Goal: Transaction & Acquisition: Purchase product/service

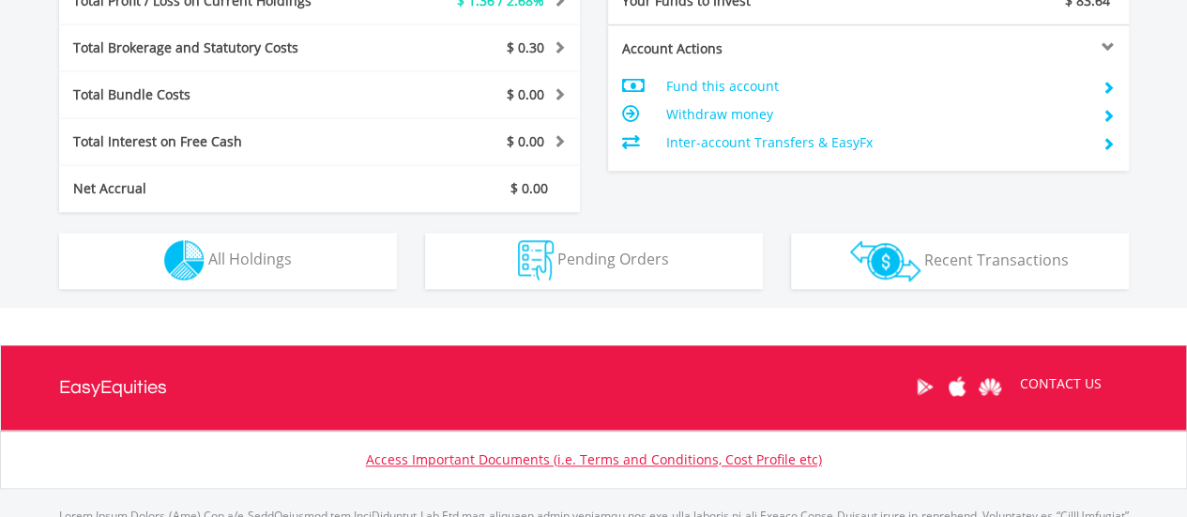
scroll to position [965, 0]
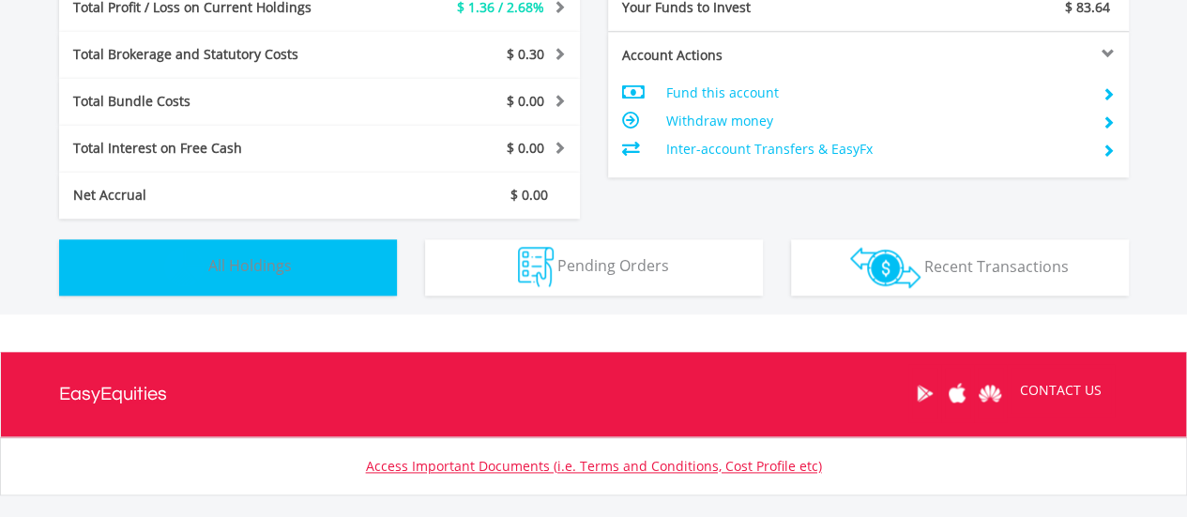
click at [280, 241] on button "Holdings All Holdings" at bounding box center [228, 267] width 338 height 56
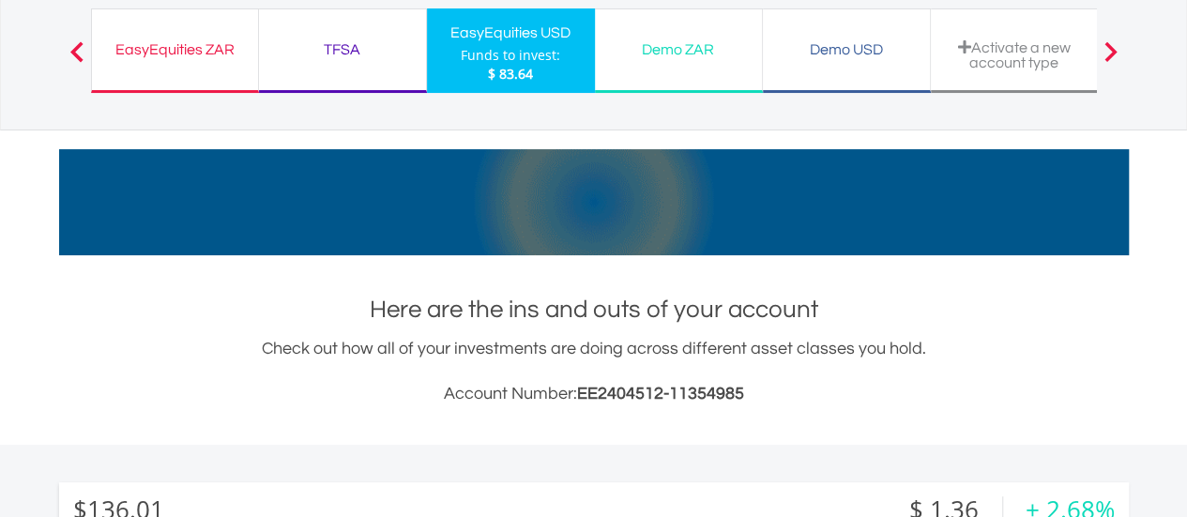
scroll to position [133, 0]
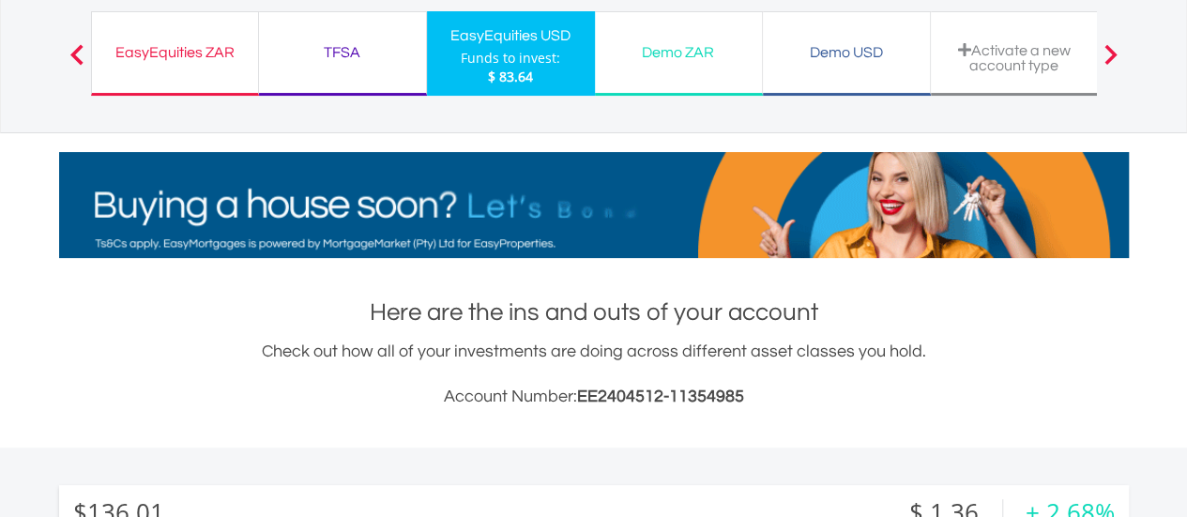
click at [74, 54] on span at bounding box center [76, 54] width 13 height 21
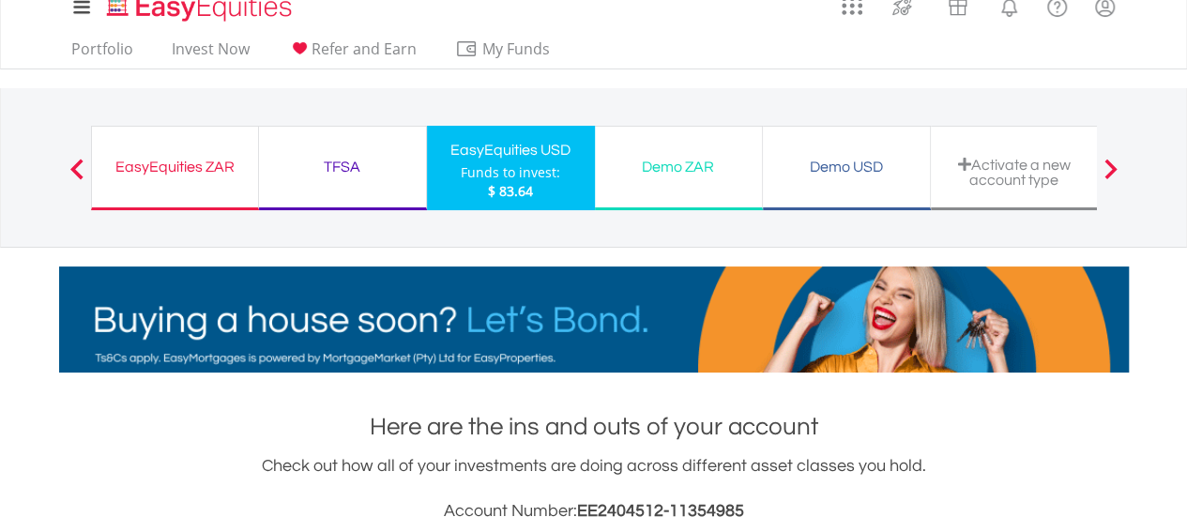
scroll to position [0, 0]
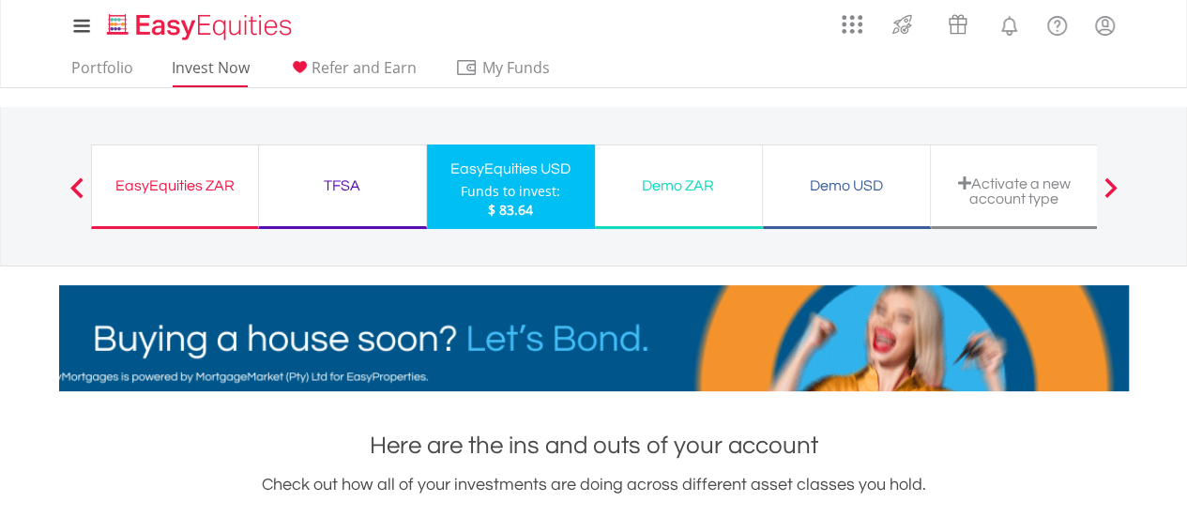
click at [211, 64] on link "Invest Now" at bounding box center [210, 72] width 93 height 29
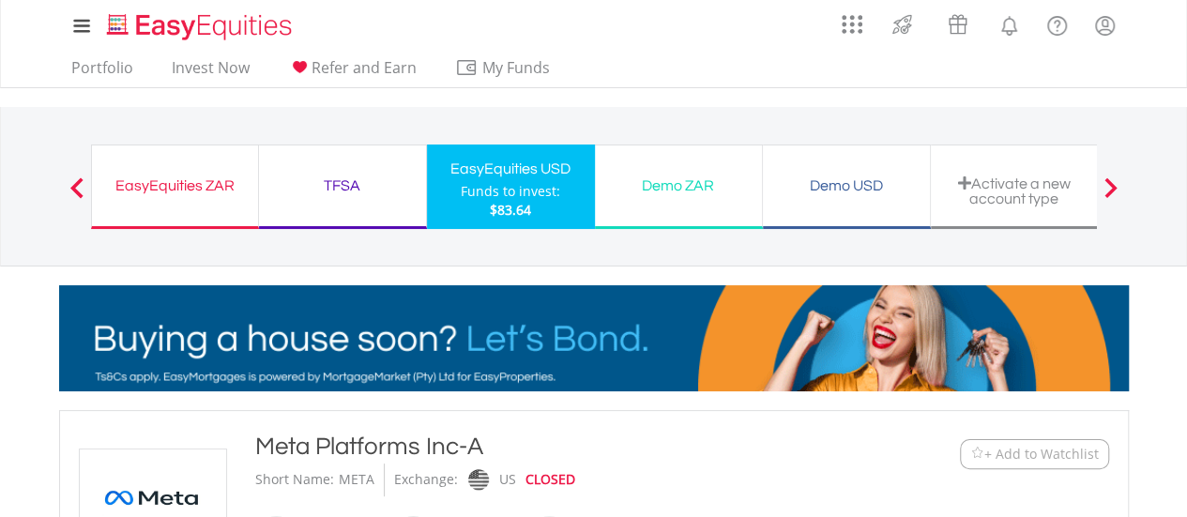
click at [59, 192] on div at bounding box center [77, 186] width 38 height 19
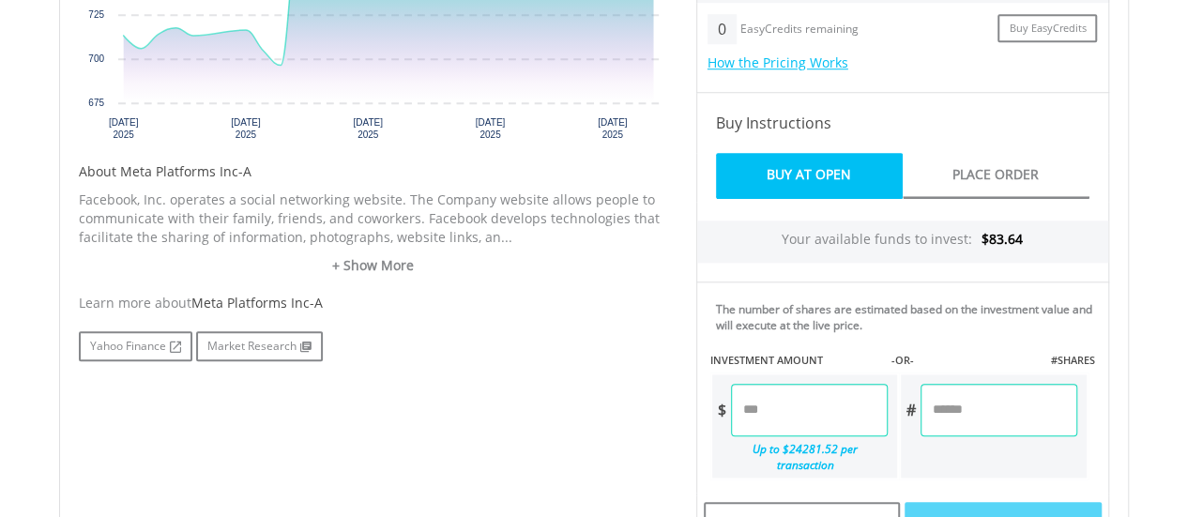
scroll to position [796, 0]
click at [798, 400] on input "number" at bounding box center [809, 409] width 157 height 53
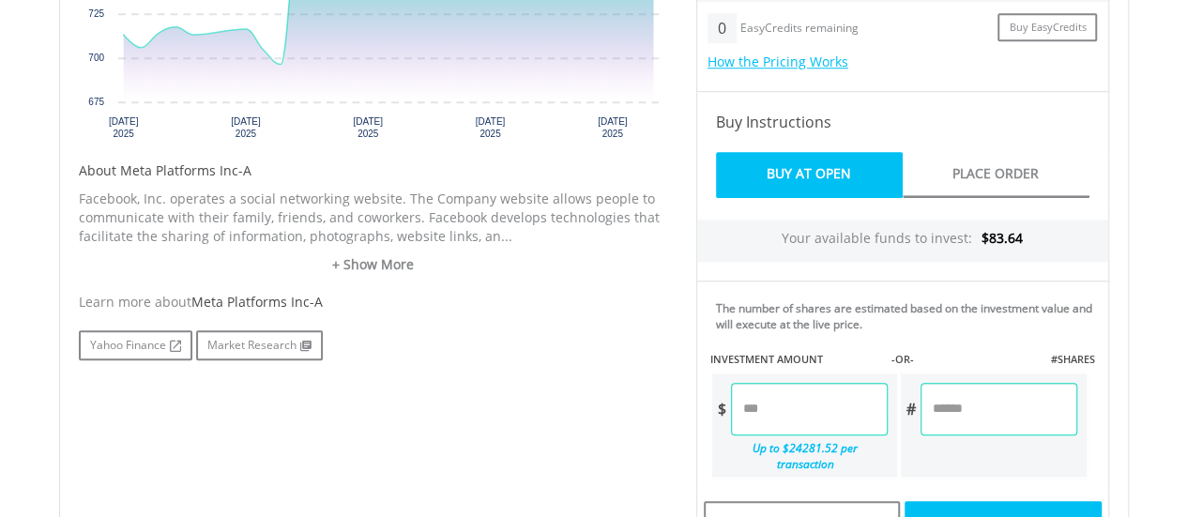
click at [1008, 404] on div "Last Updated Price: 15-min. Delay* Price Update Cost: 0 Credits Market Closed S…" at bounding box center [902, 288] width 441 height 960
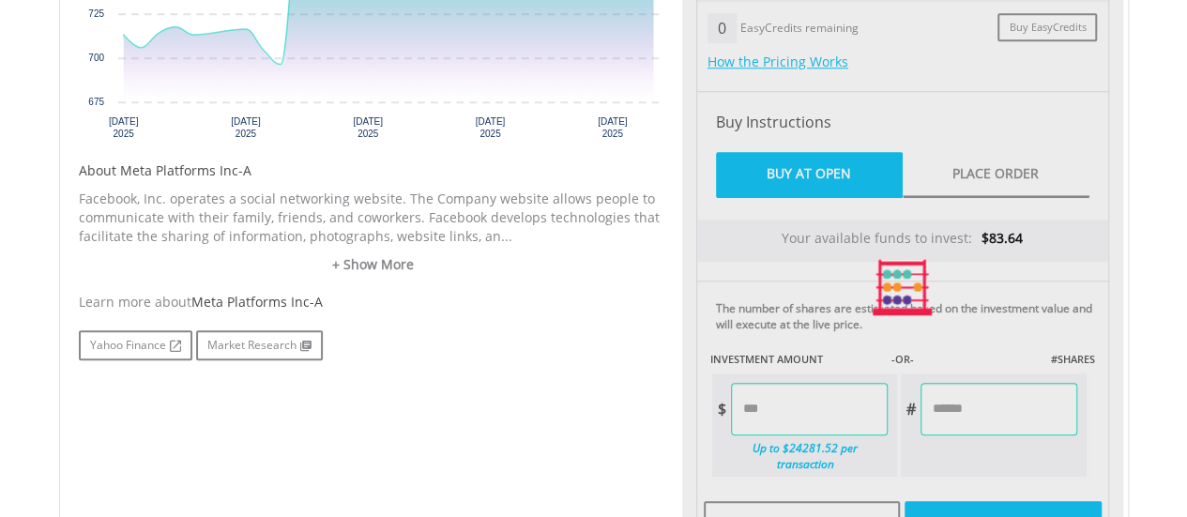
type input "*****"
type input "******"
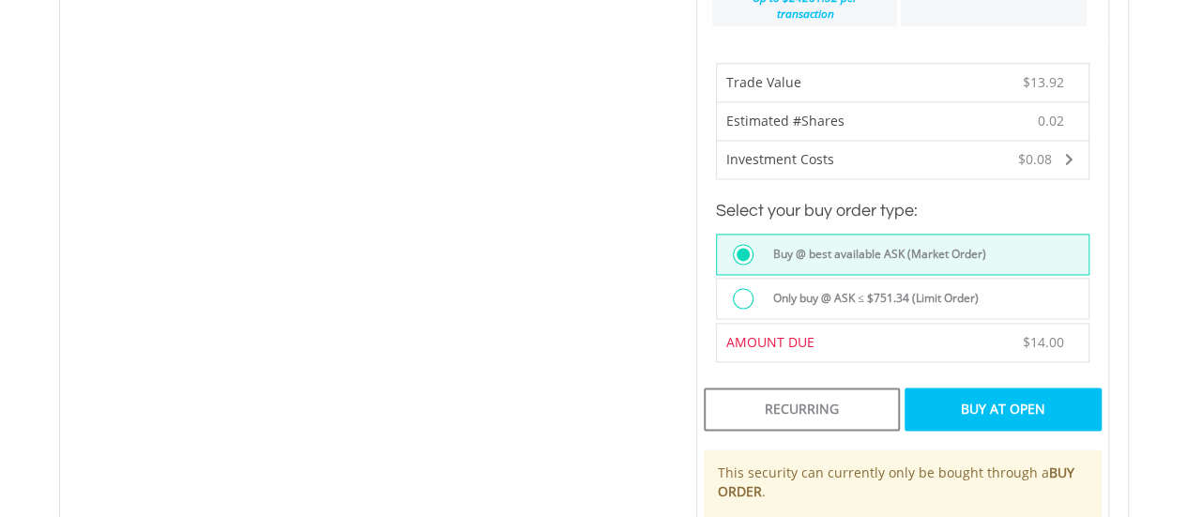
scroll to position [1250, 0]
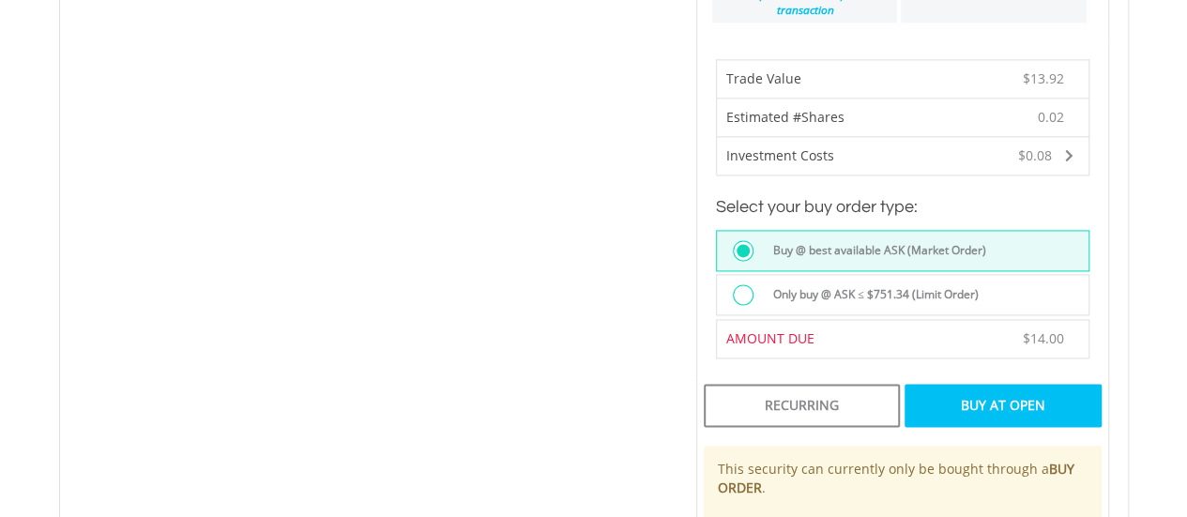
click at [997, 394] on div "Buy At Open" at bounding box center [1003, 405] width 196 height 43
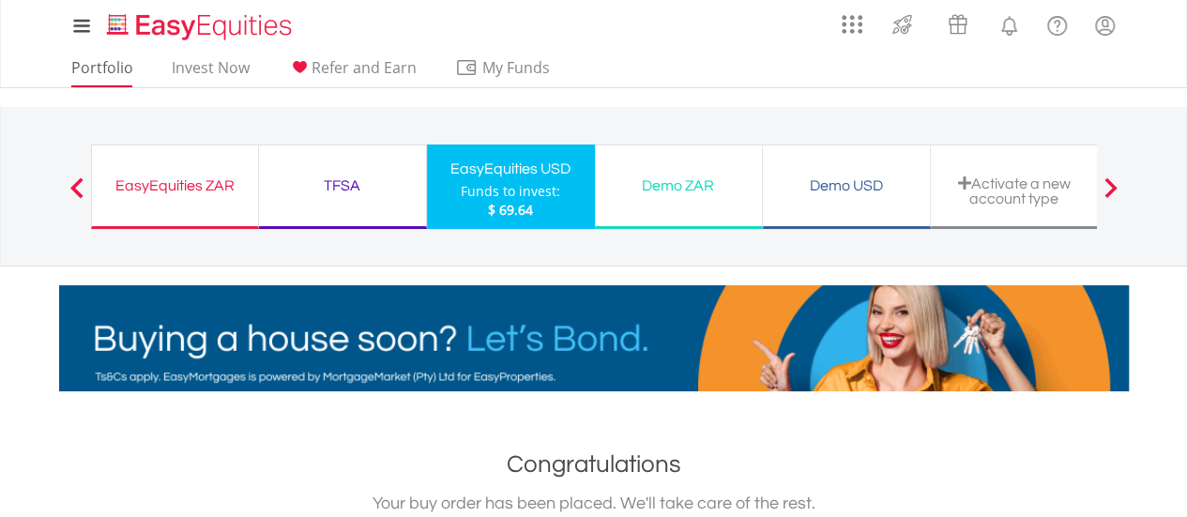
click at [113, 80] on link "Portfolio" at bounding box center [102, 72] width 77 height 29
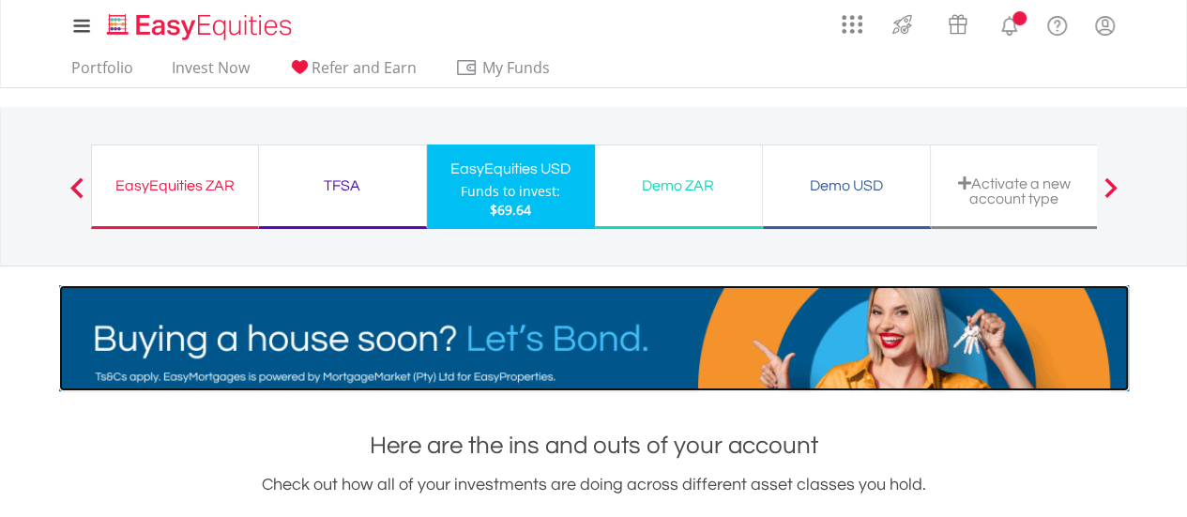
click at [897, 341] on img at bounding box center [594, 338] width 1070 height 106
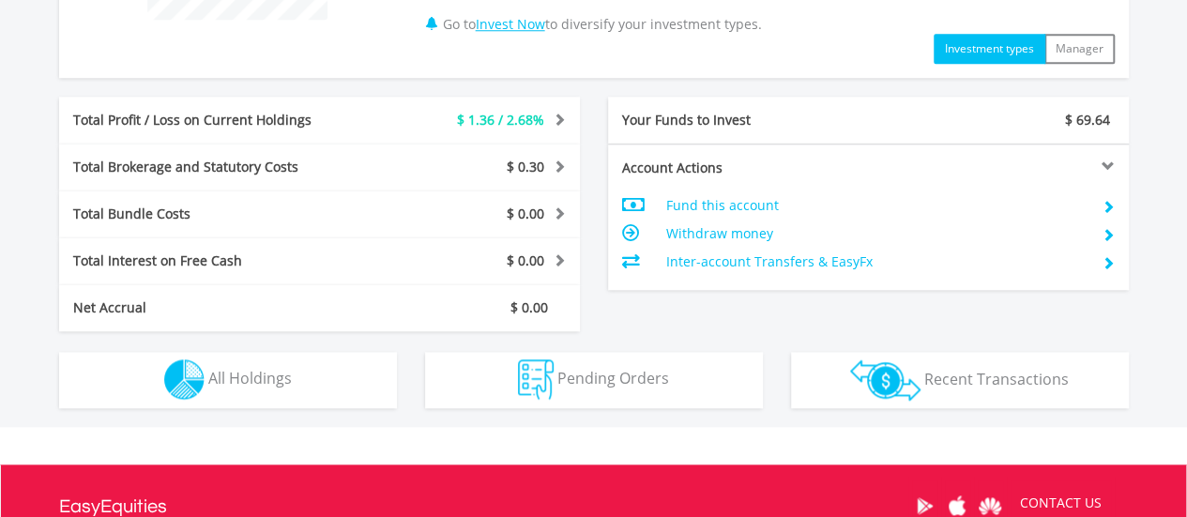
scroll to position [935, 0]
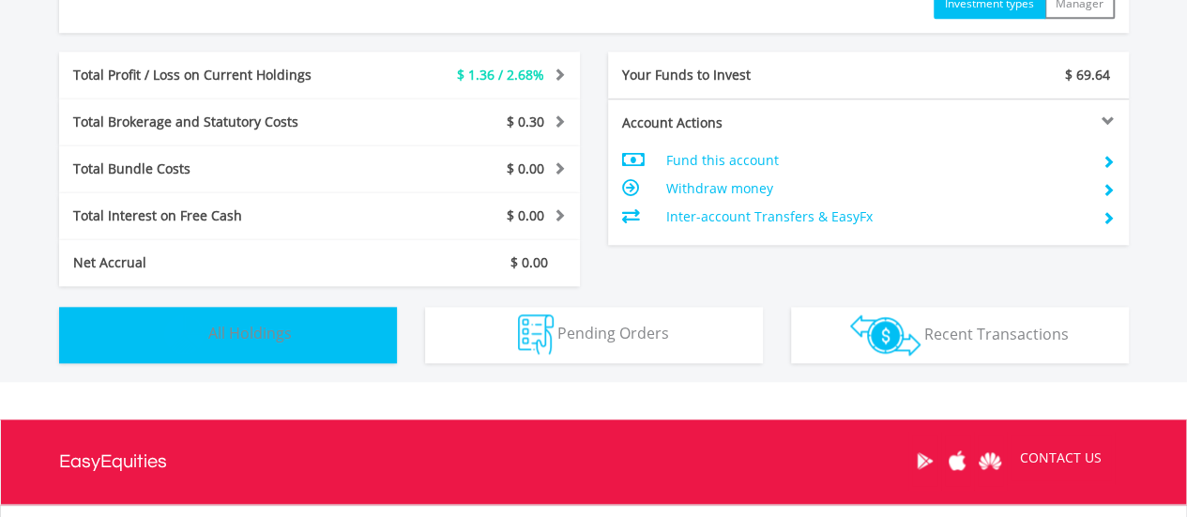
click at [284, 328] on span "All Holdings" at bounding box center [250, 333] width 84 height 21
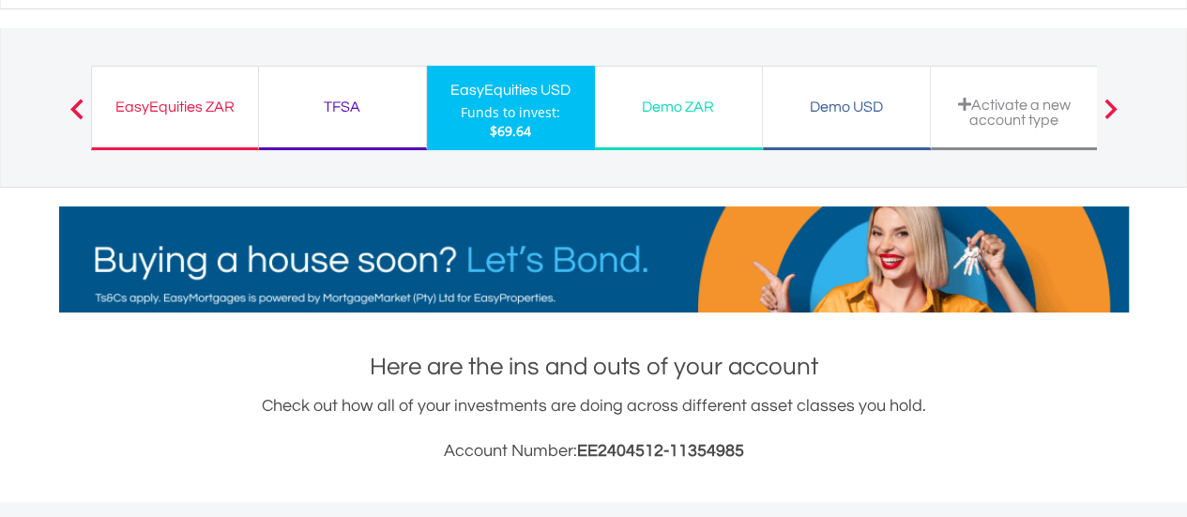
scroll to position [0, 0]
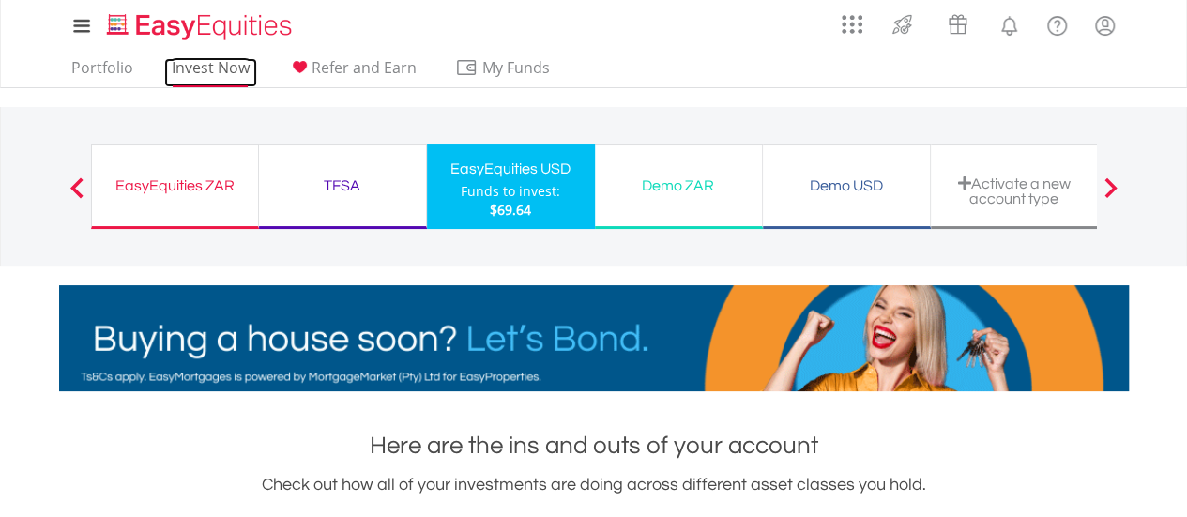
click at [209, 66] on link "Invest Now" at bounding box center [210, 72] width 93 height 29
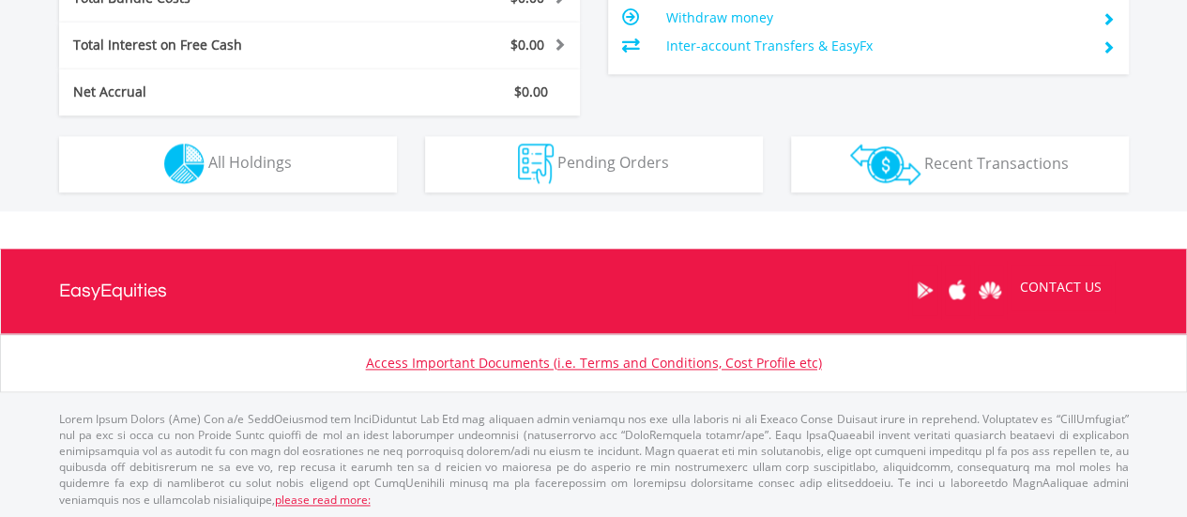
scroll to position [180, 357]
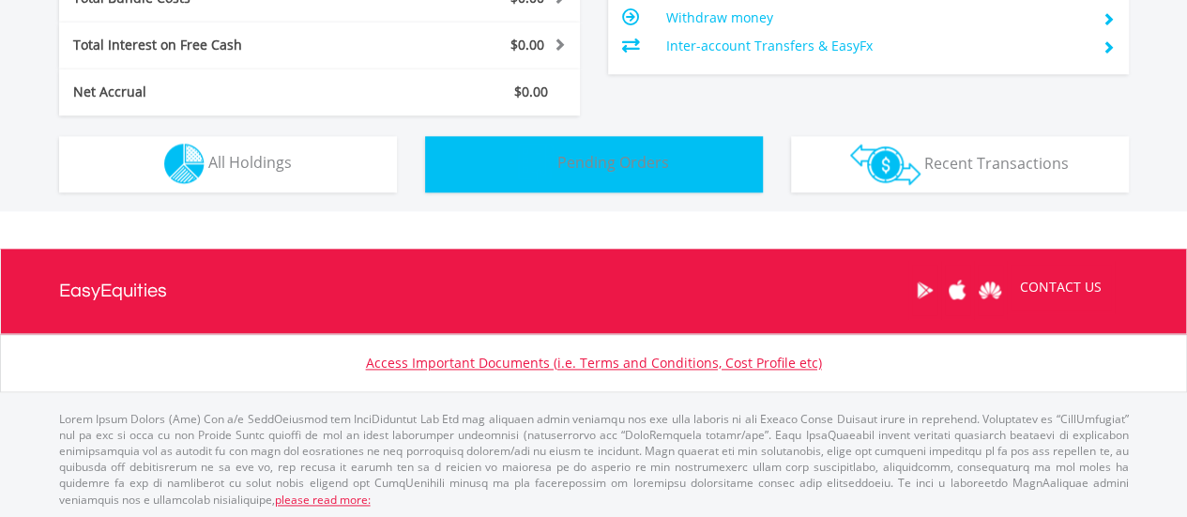
click at [632, 181] on button "Pending Orders Pending Orders" at bounding box center [594, 164] width 338 height 56
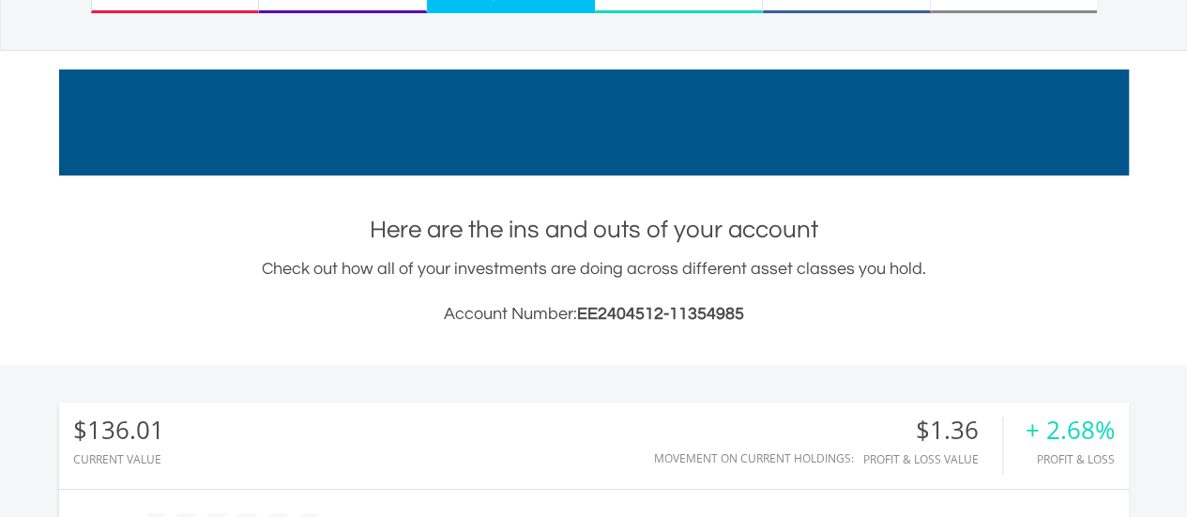
scroll to position [0, 0]
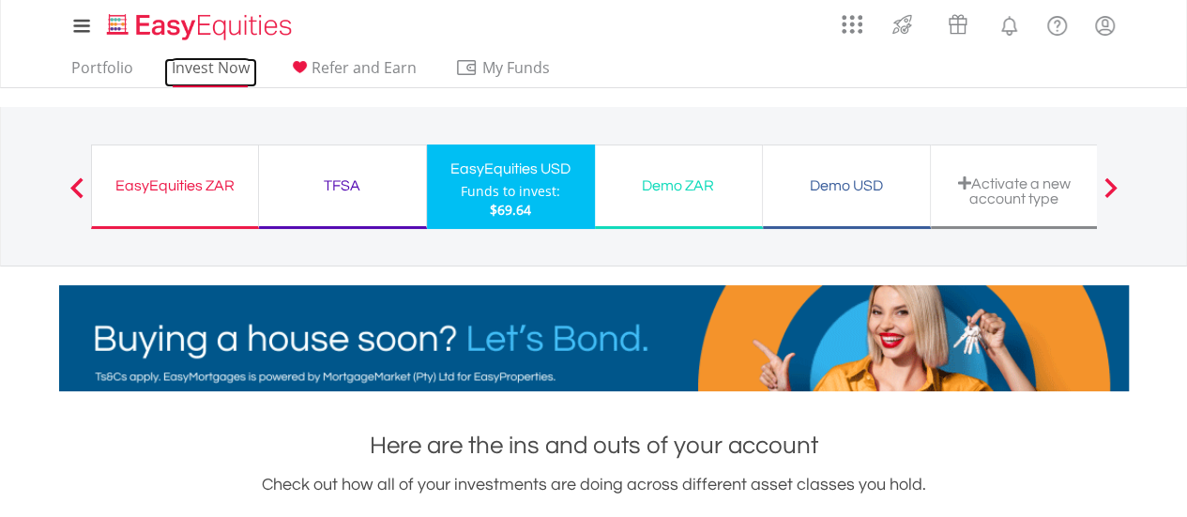
click at [214, 80] on link "Invest Now" at bounding box center [210, 72] width 93 height 29
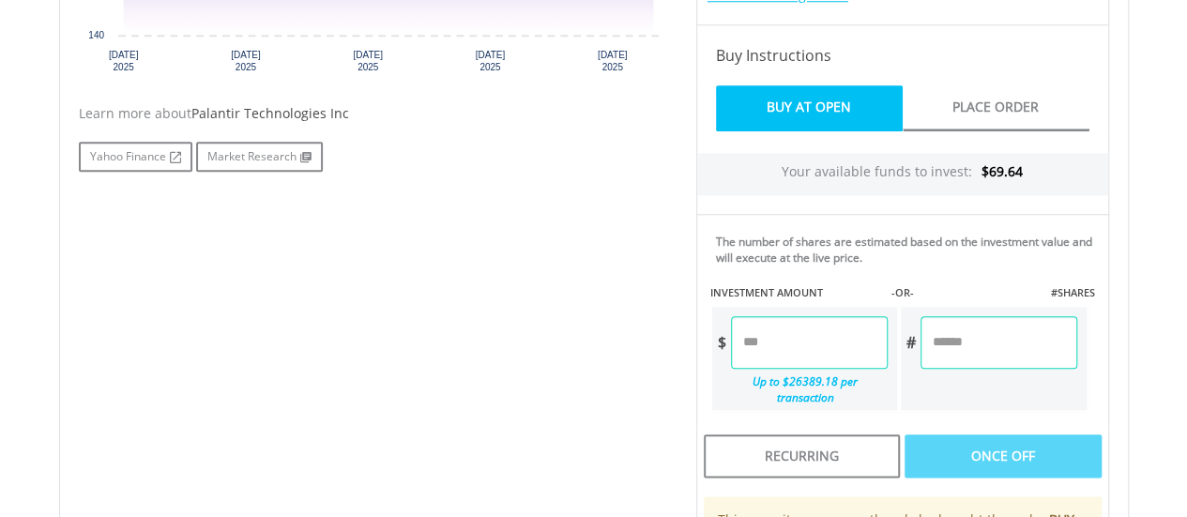
scroll to position [867, 0]
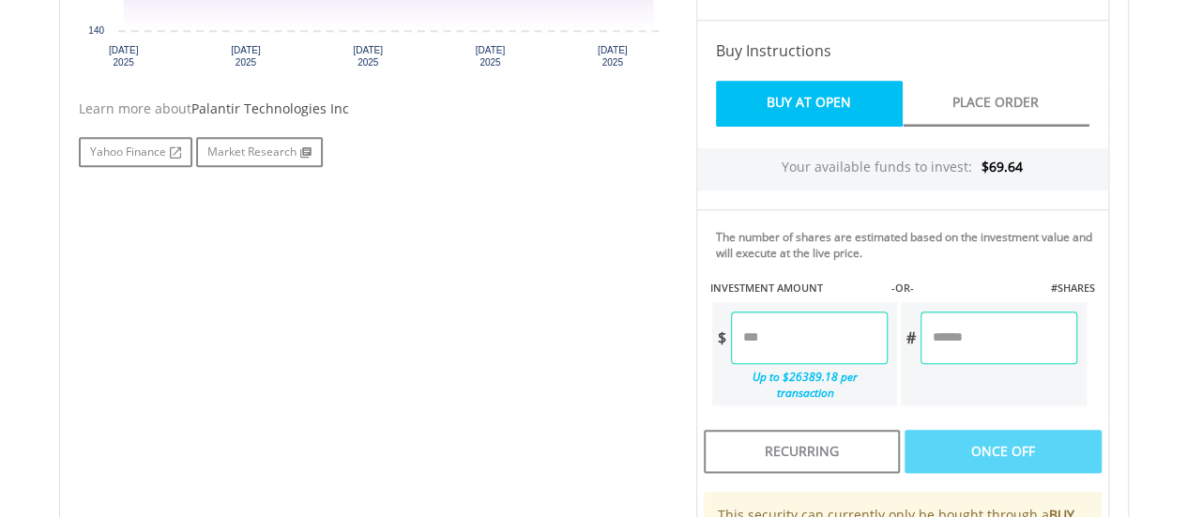
click at [779, 336] on input "number" at bounding box center [809, 338] width 157 height 53
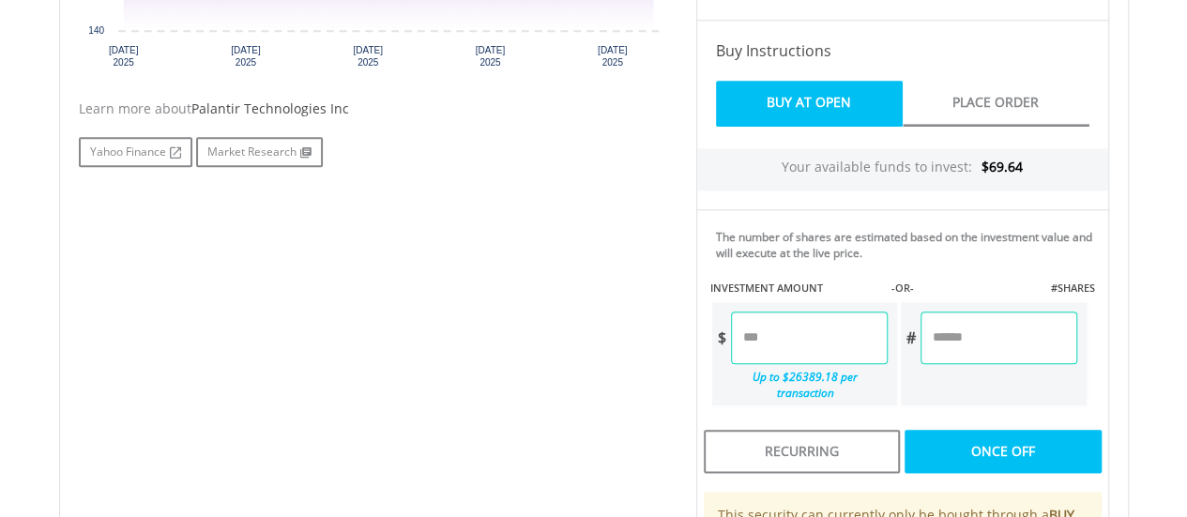
click at [1016, 341] on div "Last Updated Price: 15-min. Delay* Price Update Cost: 0 Credits Market Closed S…" at bounding box center [902, 216] width 441 height 960
type input "*****"
type input "******"
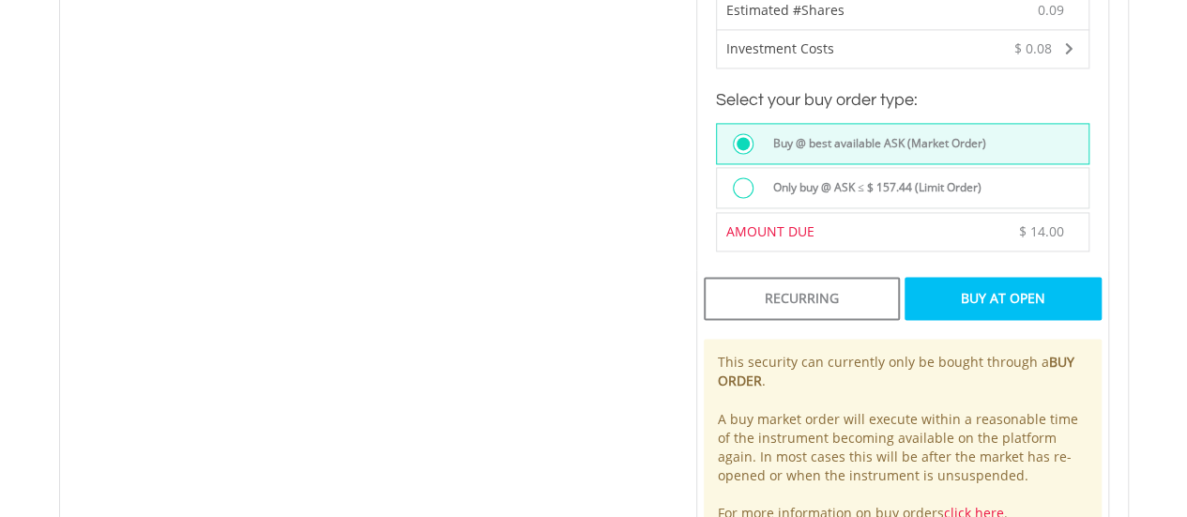
scroll to position [1364, 0]
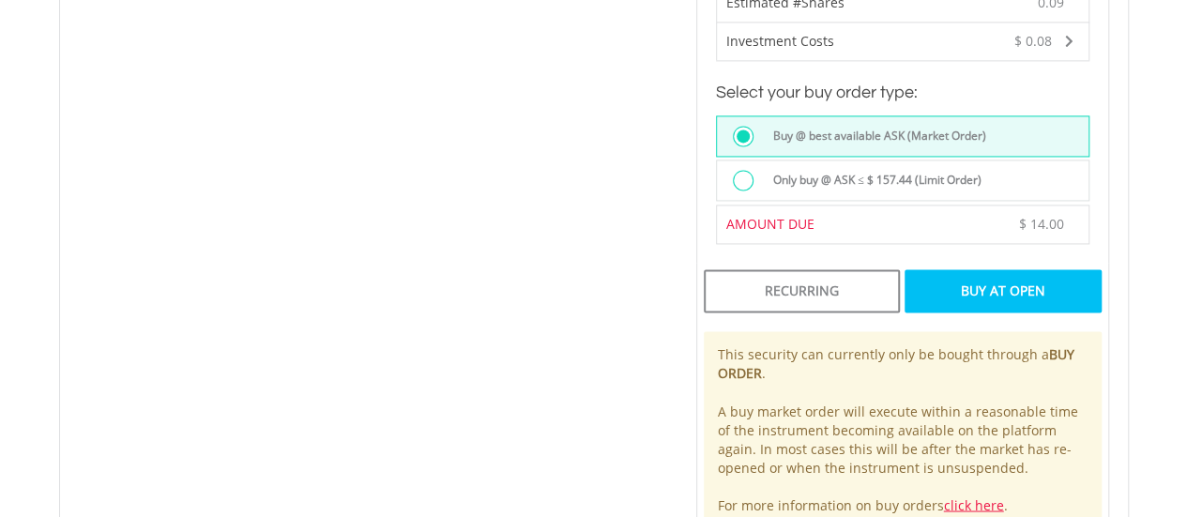
click at [992, 278] on div "Buy At Open" at bounding box center [1003, 290] width 196 height 43
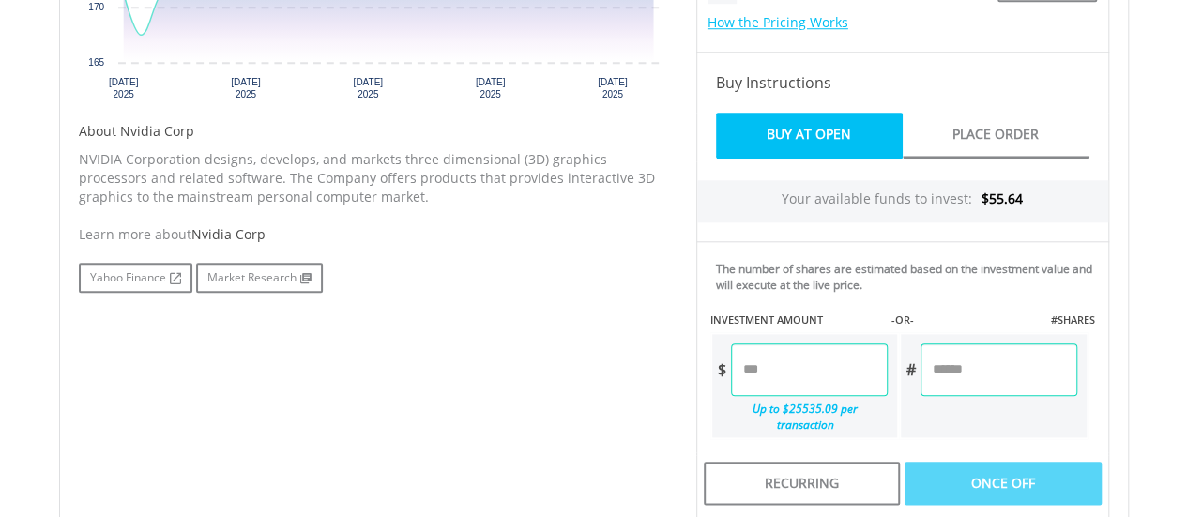
scroll to position [836, 0]
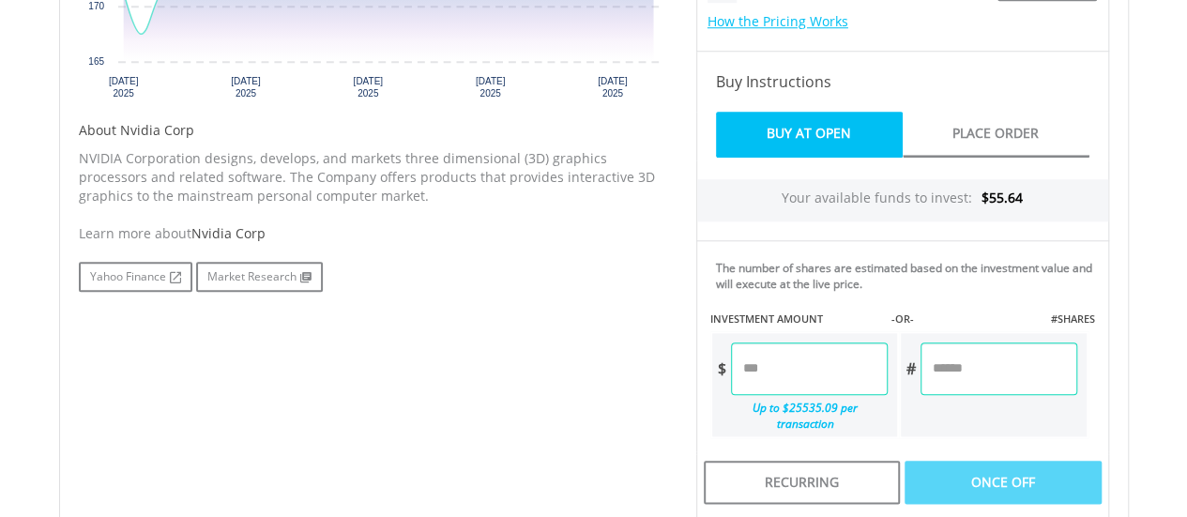
click at [799, 388] on input "number" at bounding box center [809, 369] width 157 height 53
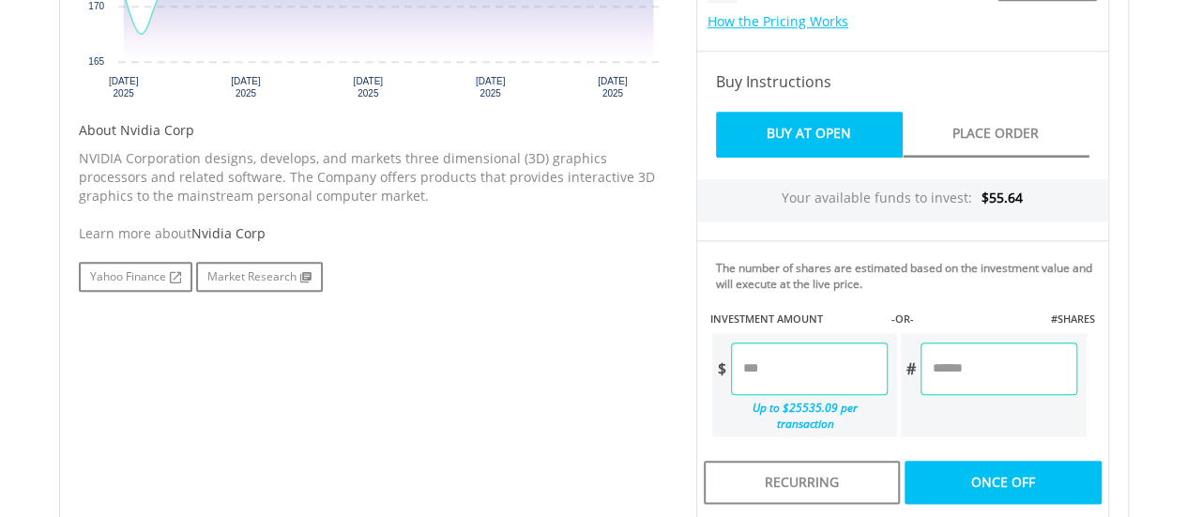
click at [1013, 357] on div "Last Updated Price: 15-min. Delay* Price Update Cost: 0 Credits Market Closed S…" at bounding box center [902, 247] width 441 height 960
type input "*****"
type input "******"
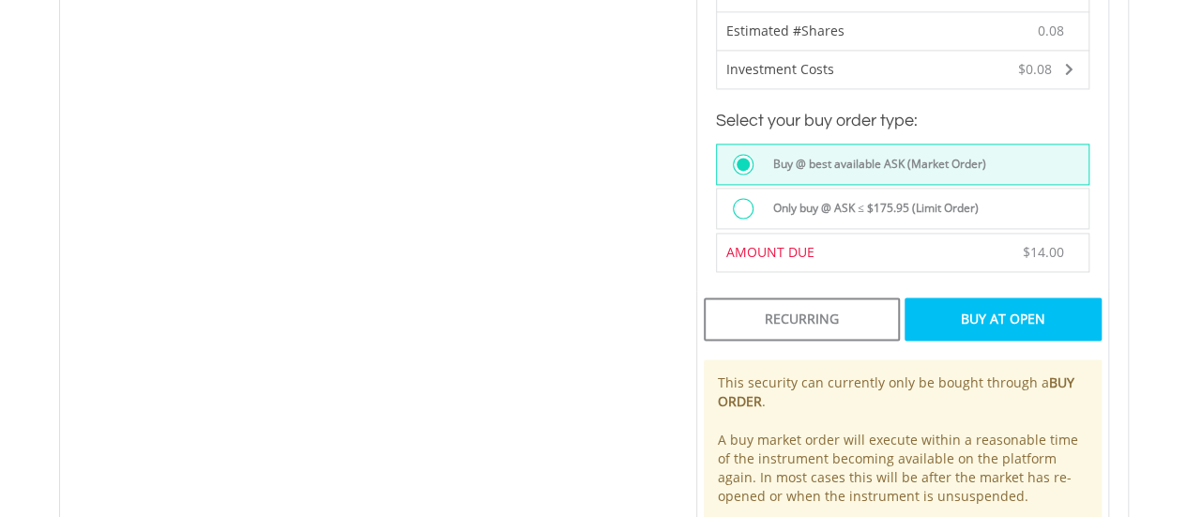
scroll to position [1341, 0]
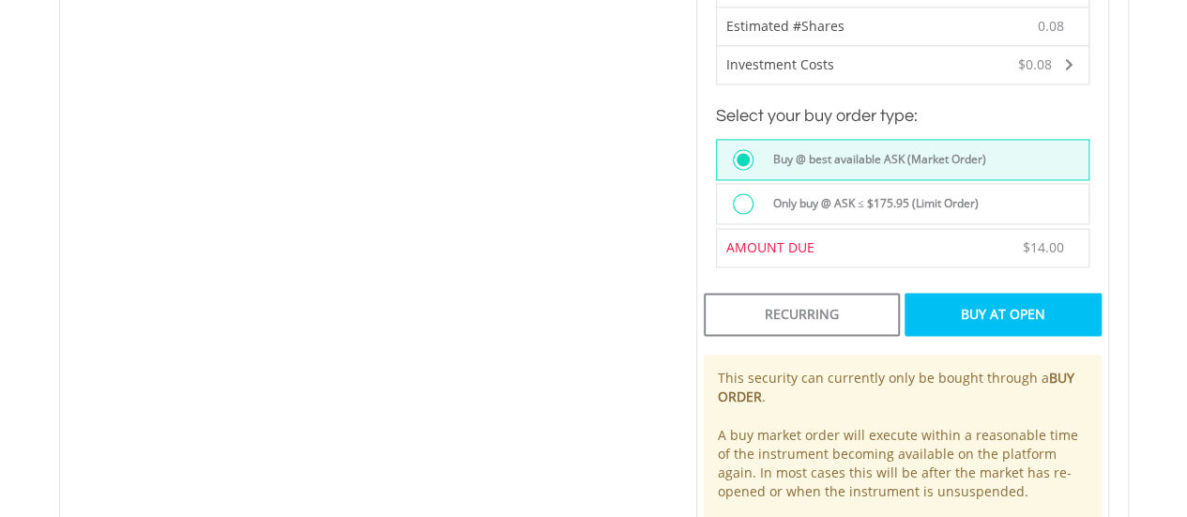
click at [1019, 307] on div "Buy At Open" at bounding box center [1003, 314] width 196 height 43
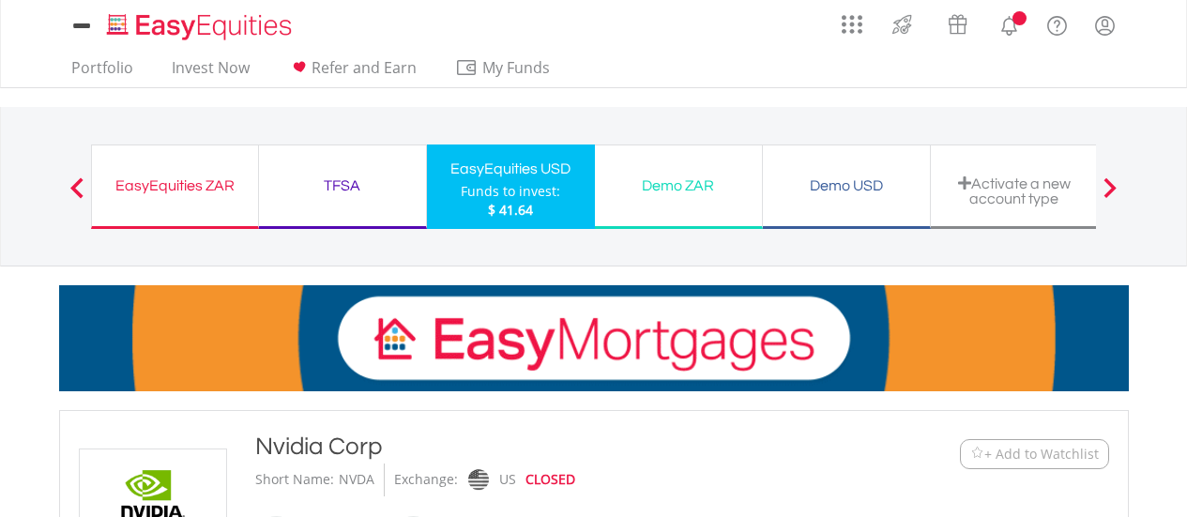
scroll to position [1341, 0]
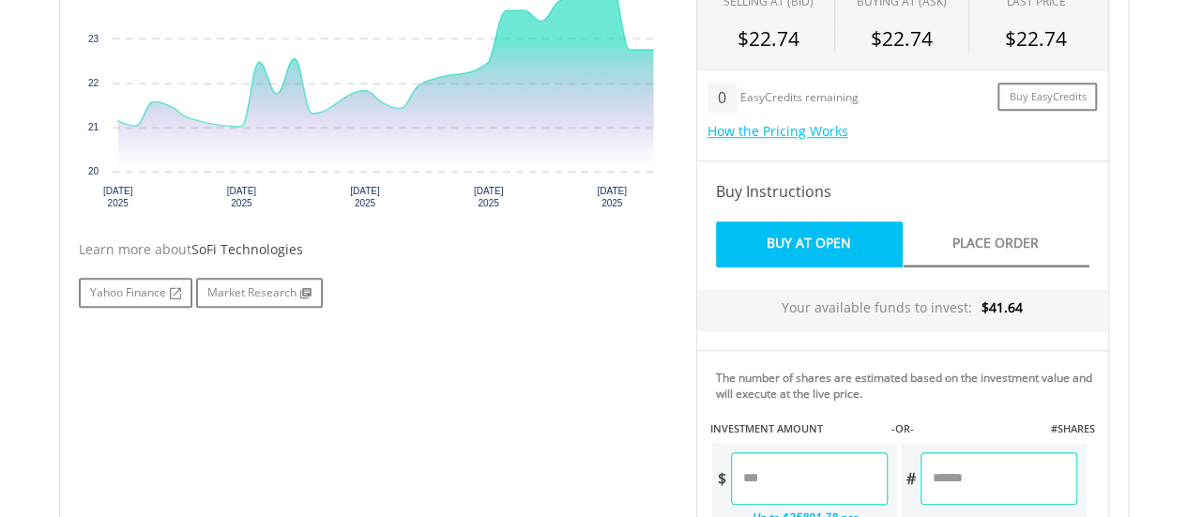
scroll to position [784, 0]
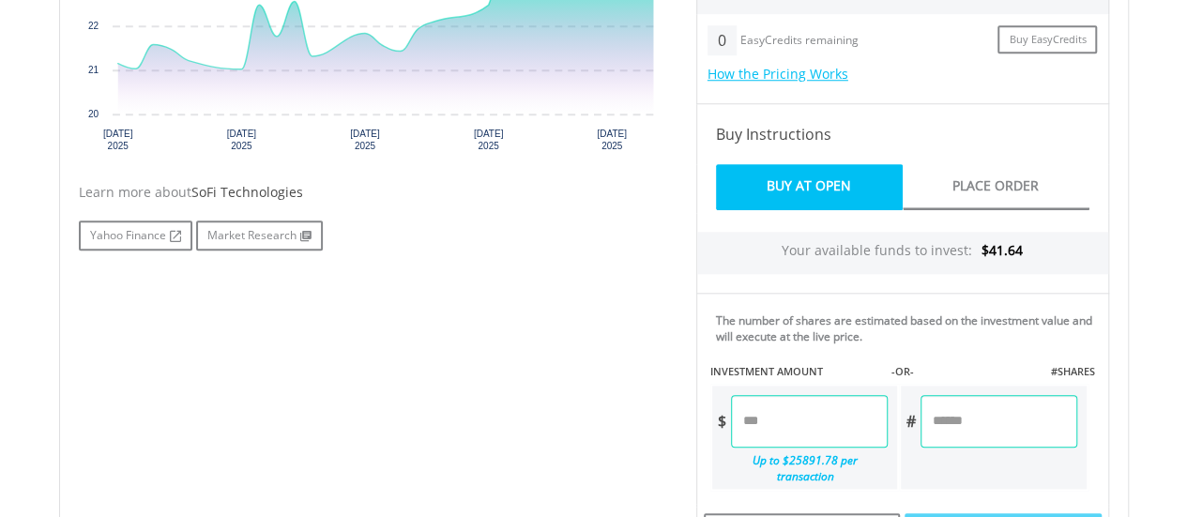
click at [813, 425] on input "number" at bounding box center [809, 421] width 157 height 53
click at [1010, 419] on div "Last Updated Price: 15-min. Delay* Price Update Cost: 0 Credits Market Closed S…" at bounding box center [902, 300] width 441 height 960
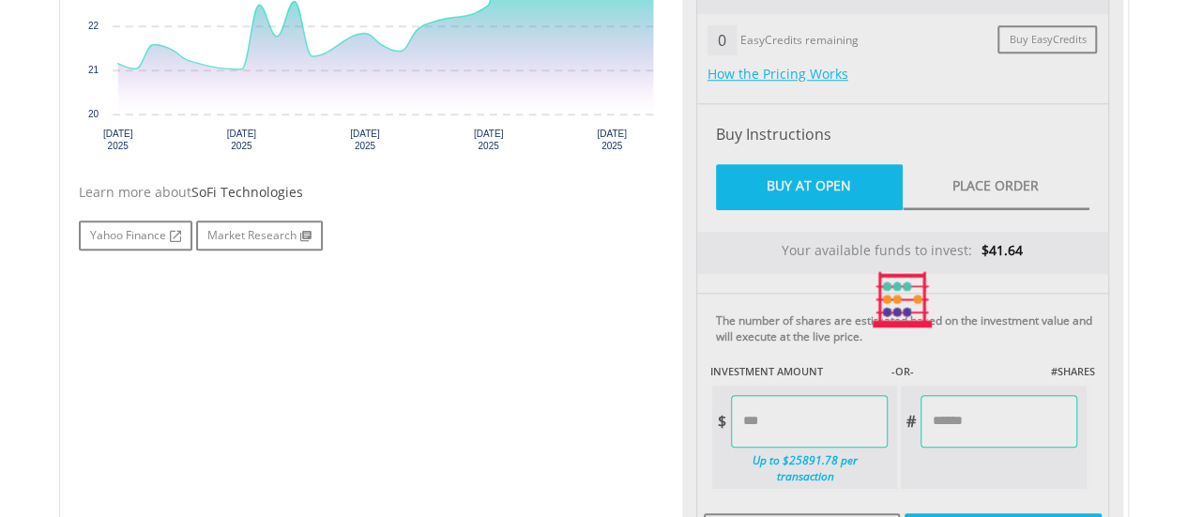
type input "*****"
type input "******"
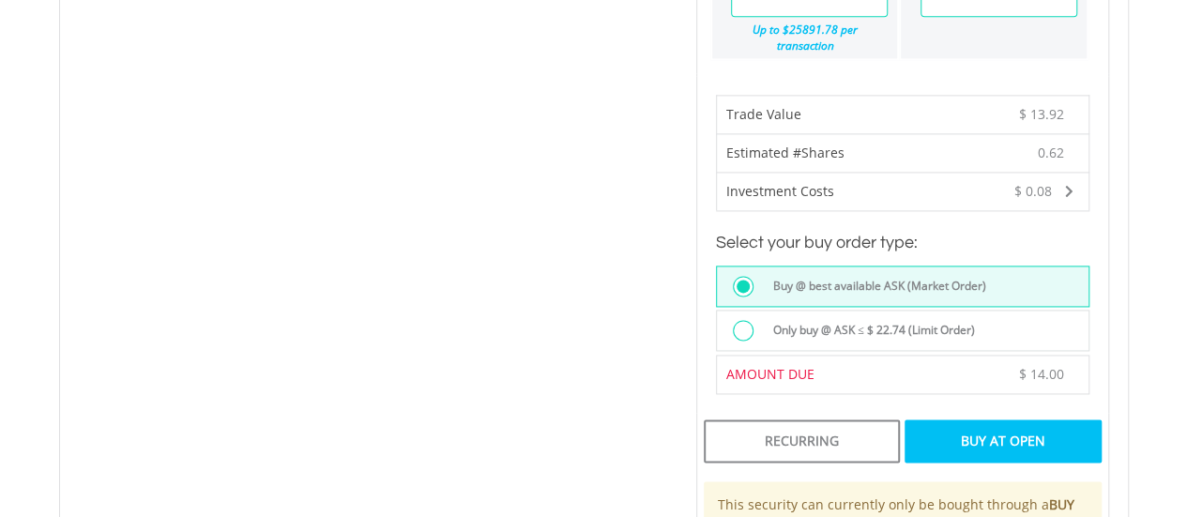
scroll to position [1226, 0]
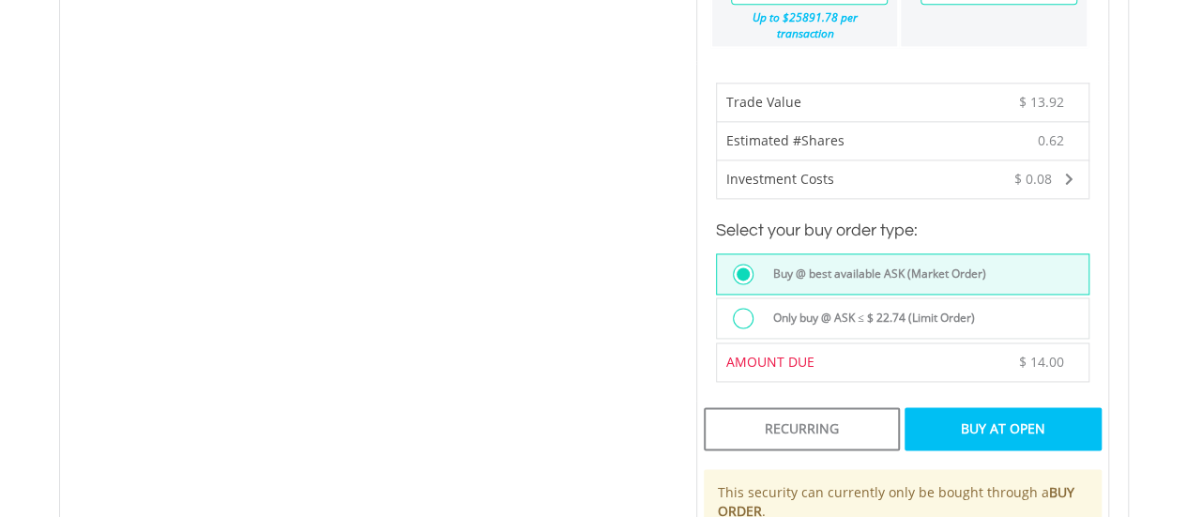
click at [1006, 426] on div "Buy At Open" at bounding box center [1003, 428] width 196 height 43
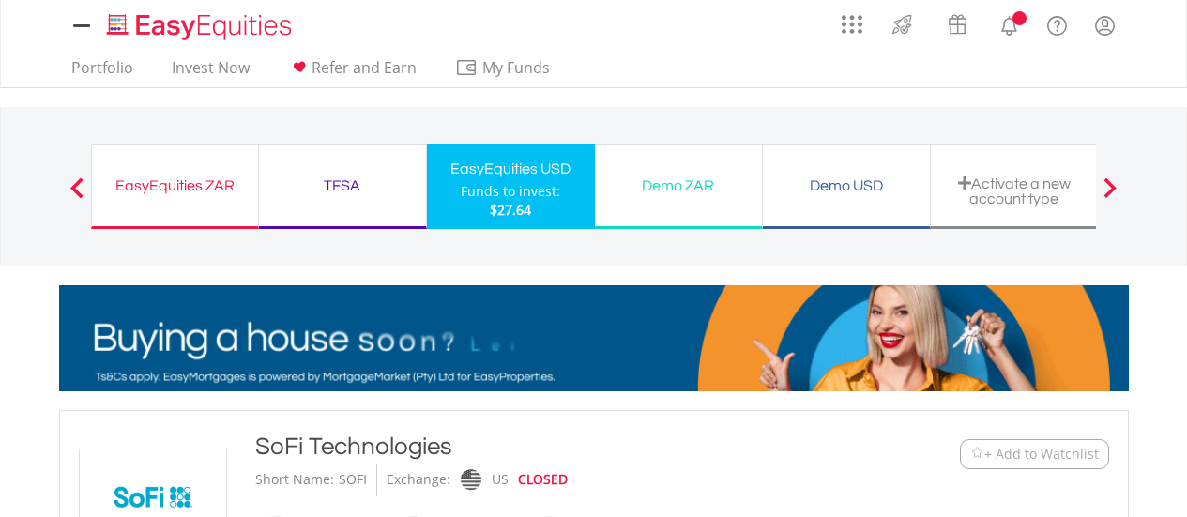
scroll to position [1226, 0]
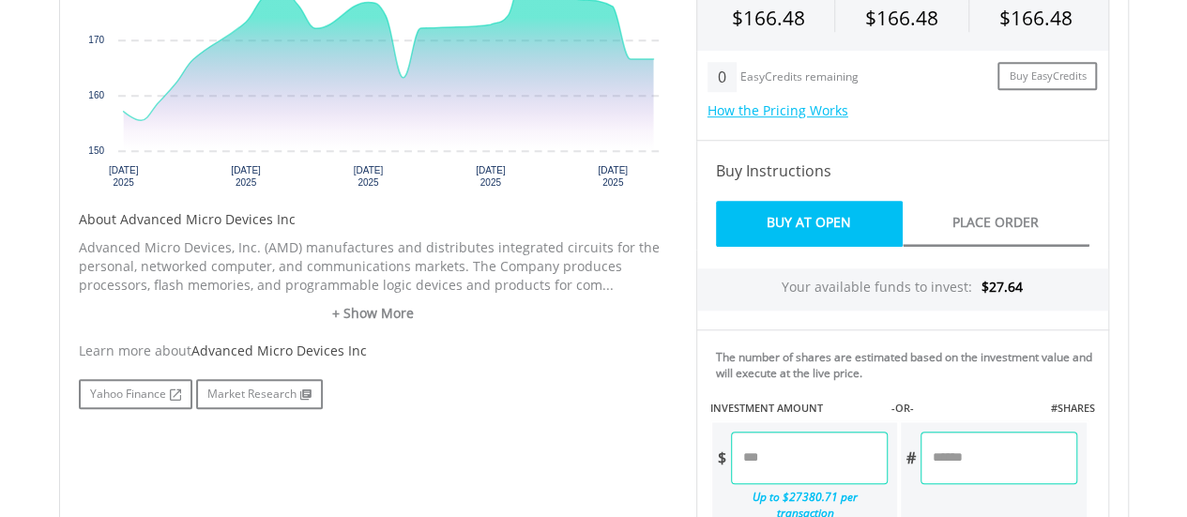
scroll to position [758, 0]
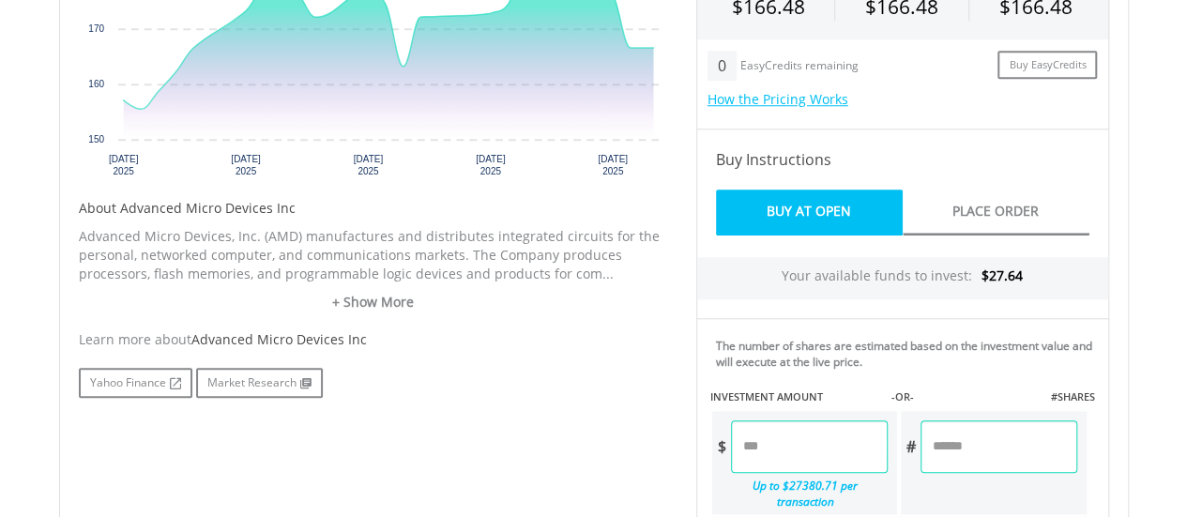
click at [813, 447] on input "number" at bounding box center [809, 446] width 157 height 53
click at [1032, 443] on div "Last Updated Price: 15-min. Delay* Price Update Cost: 0 Credits Market Closed S…" at bounding box center [902, 325] width 441 height 960
type input "****"
type input "*****"
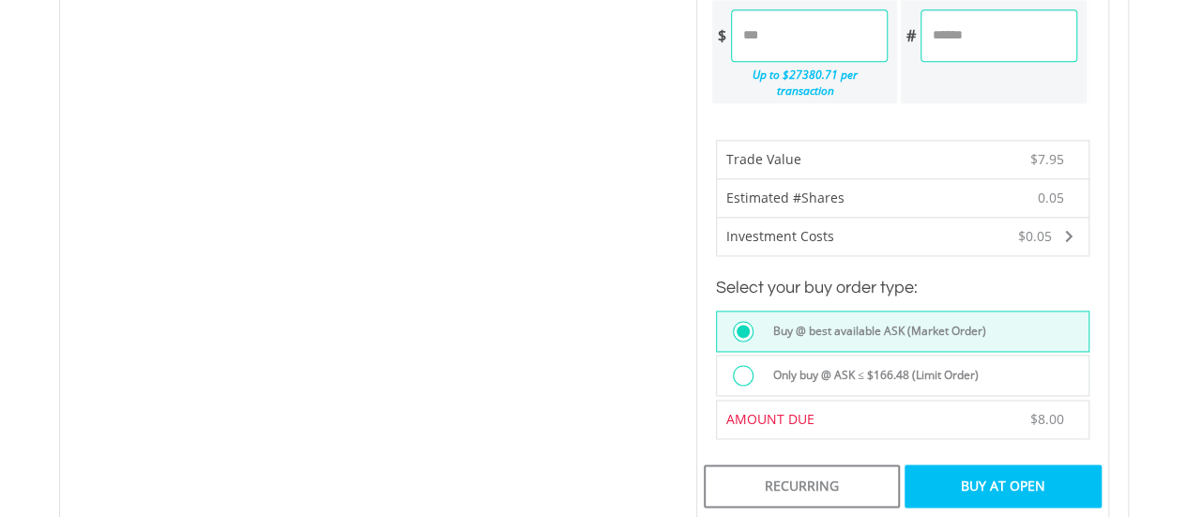
scroll to position [1170, 0]
click at [991, 464] on div "Buy At Open" at bounding box center [1003, 485] width 196 height 43
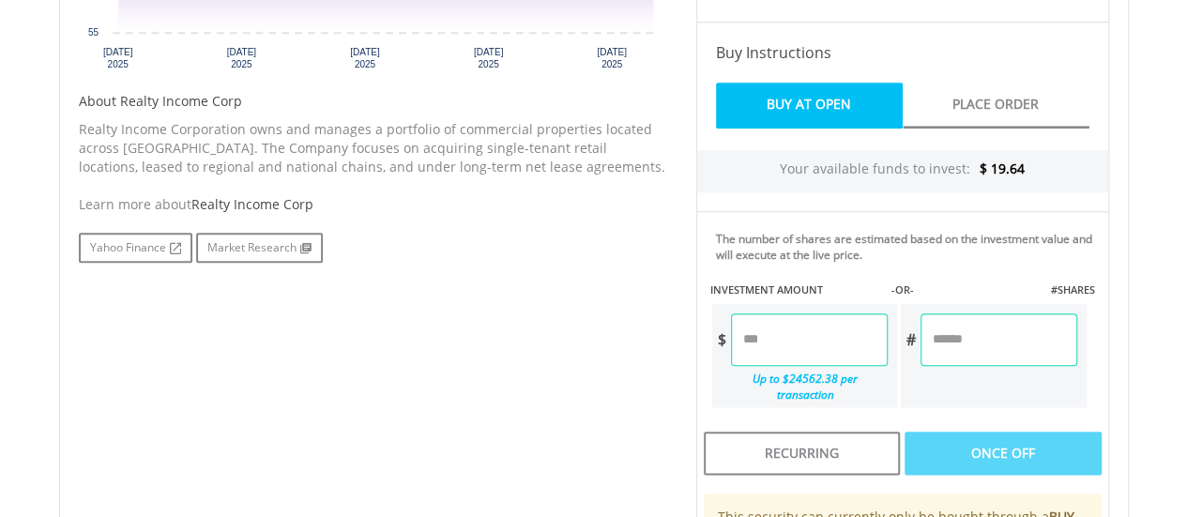
scroll to position [866, 0]
click at [799, 334] on input "number" at bounding box center [809, 338] width 157 height 53
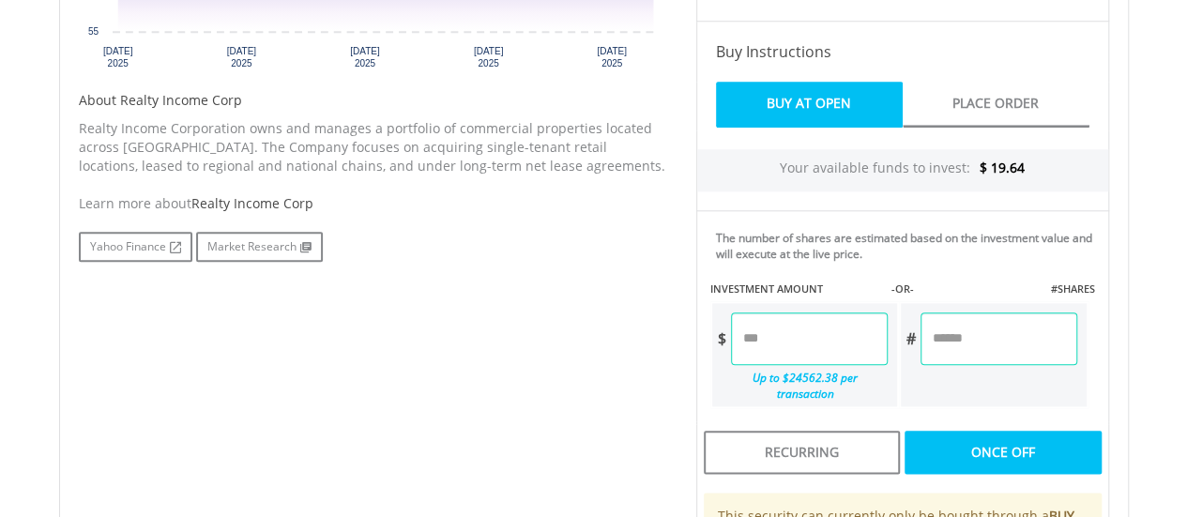
click at [1036, 335] on div "Last Updated Price: 15-min. Delay* Price Update Cost: 0 Credits Market Closed S…" at bounding box center [902, 217] width 441 height 960
type input "****"
type input "******"
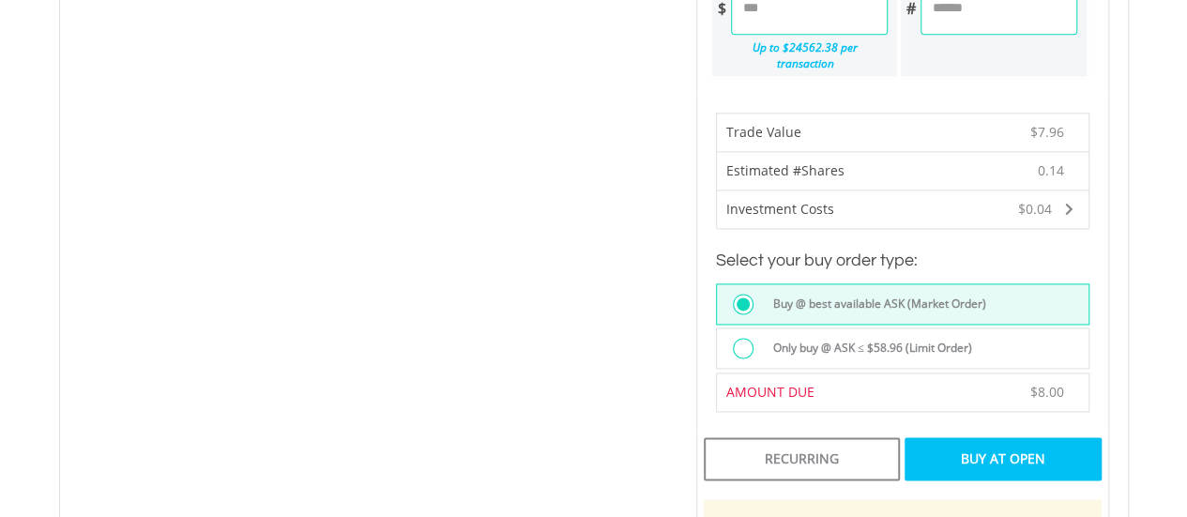
scroll to position [1201, 0]
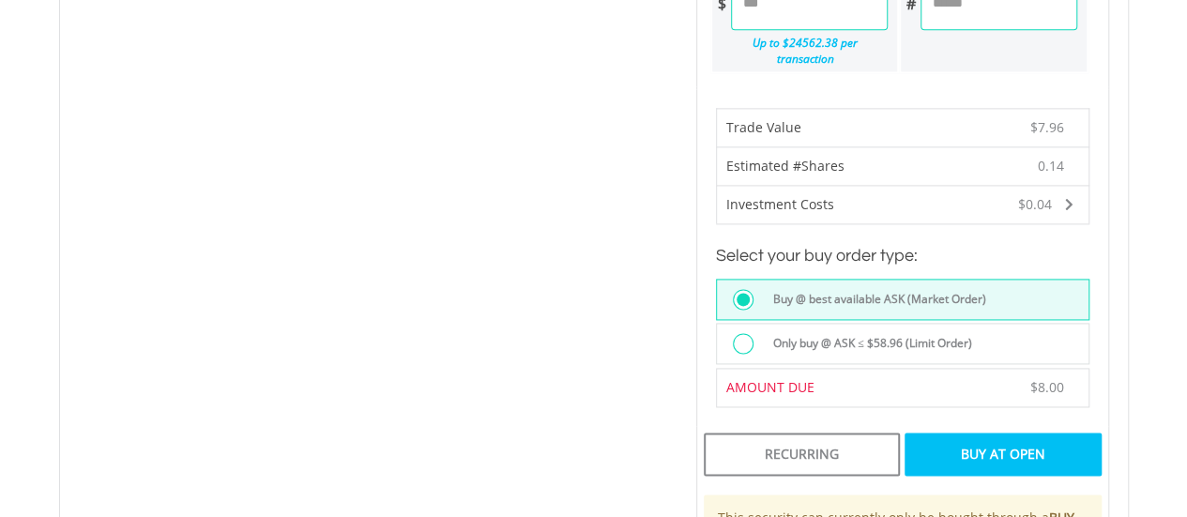
click at [997, 440] on div "Buy At Open" at bounding box center [1003, 454] width 196 height 43
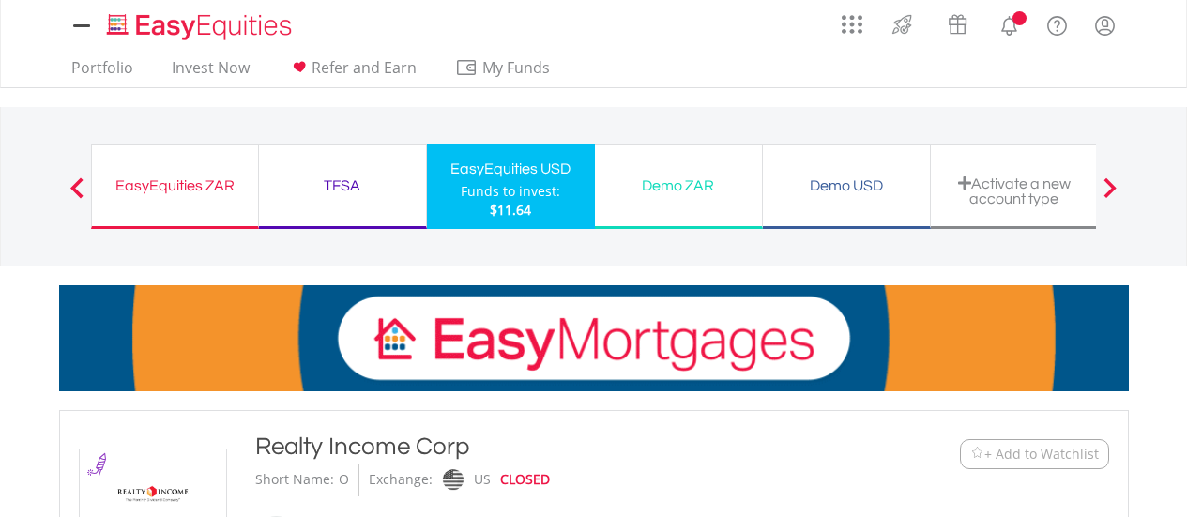
scroll to position [1102, 0]
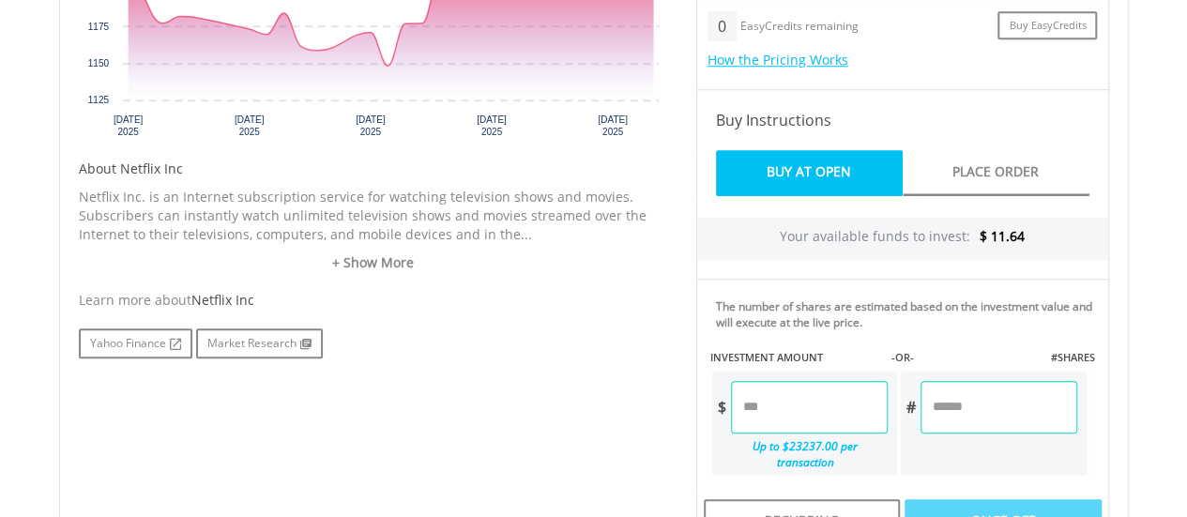
scroll to position [817, 0]
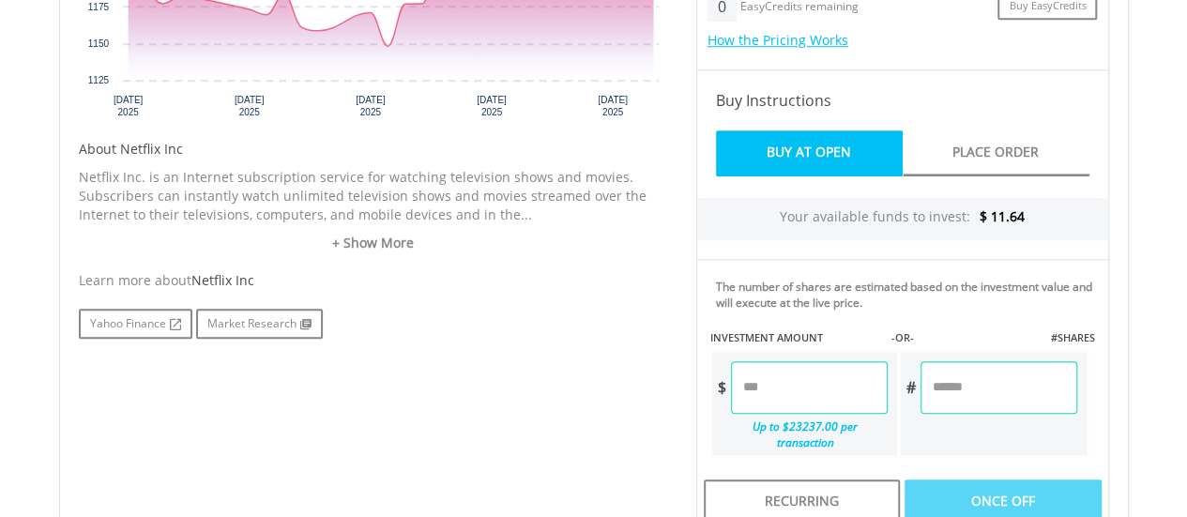
click at [792, 387] on input "number" at bounding box center [809, 387] width 157 height 53
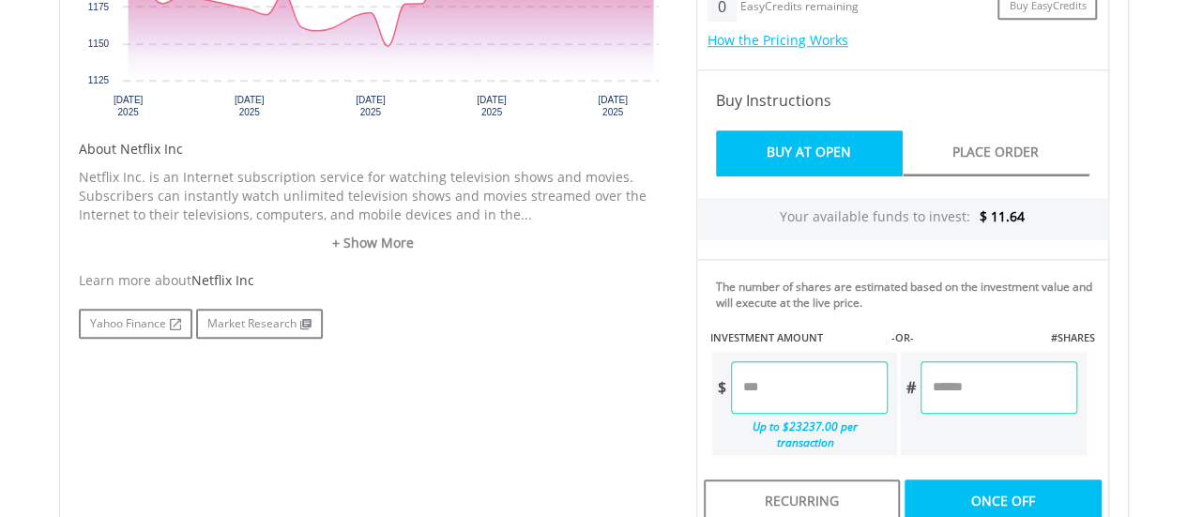
type input "*****"
click at [1028, 390] on div "Last Updated Price: 15-min. Delay* Price Update Cost: 0 Credits Market Closed S…" at bounding box center [902, 266] width 441 height 960
type input "******"
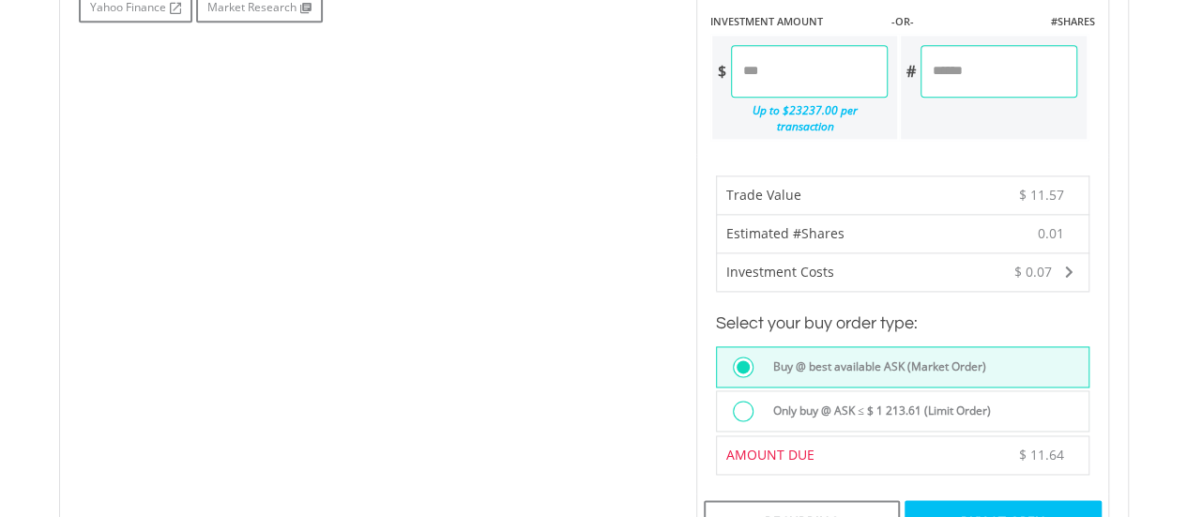
scroll to position [1134, 0]
click at [991, 516] on div "Buy At Open" at bounding box center [1003, 521] width 196 height 43
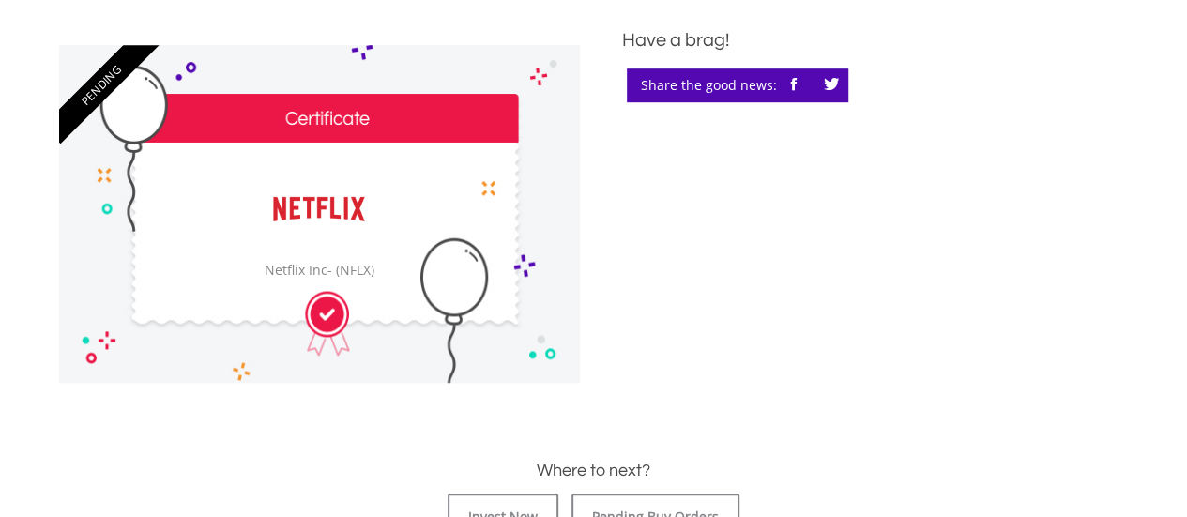
scroll to position [531, 0]
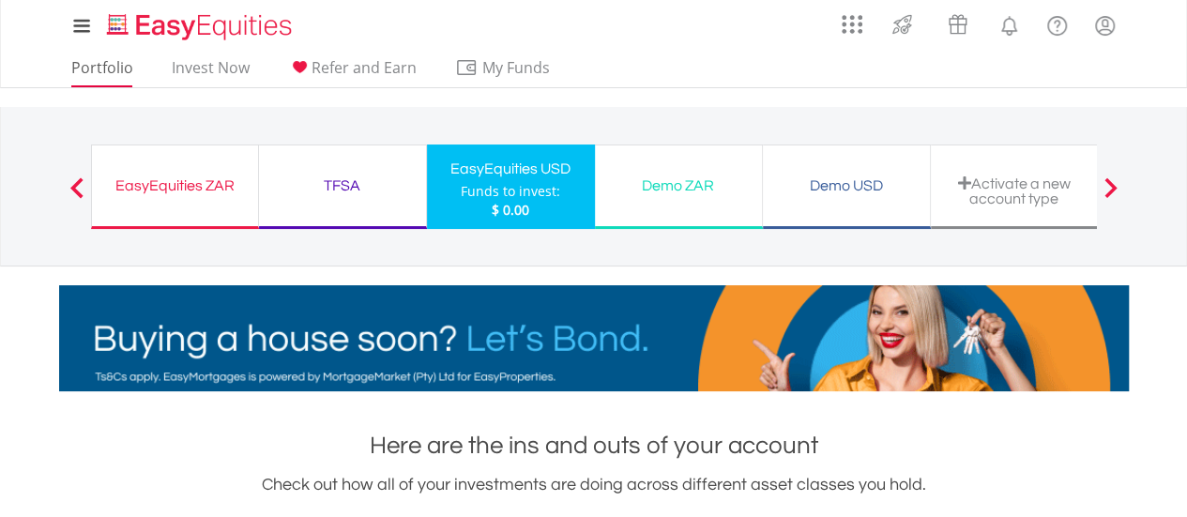
click at [103, 65] on link "Portfolio" at bounding box center [102, 72] width 77 height 29
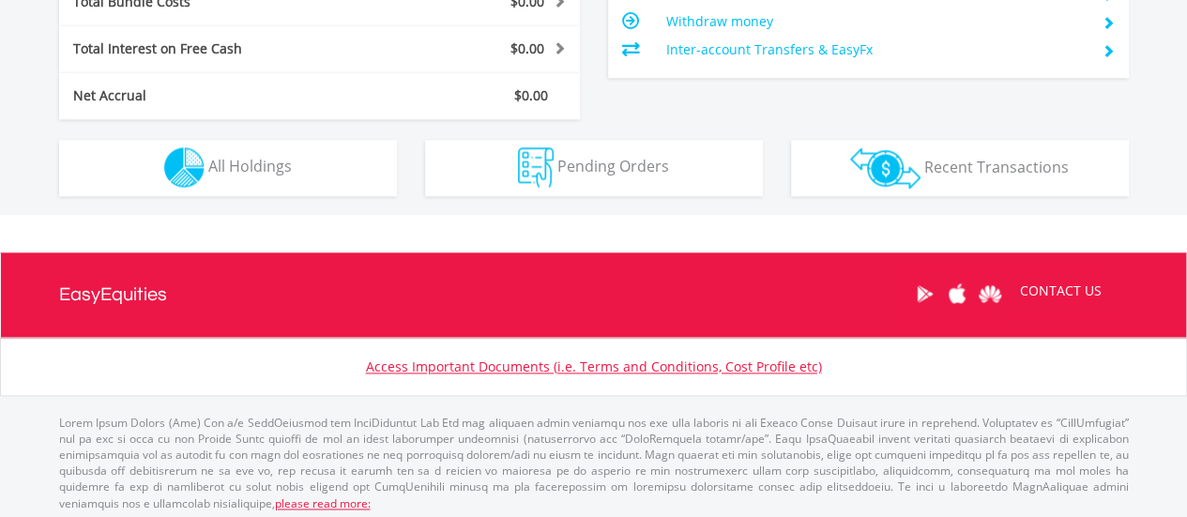
scroll to position [180, 357]
click at [623, 182] on button "Pending Orders Pending Orders" at bounding box center [594, 168] width 338 height 56
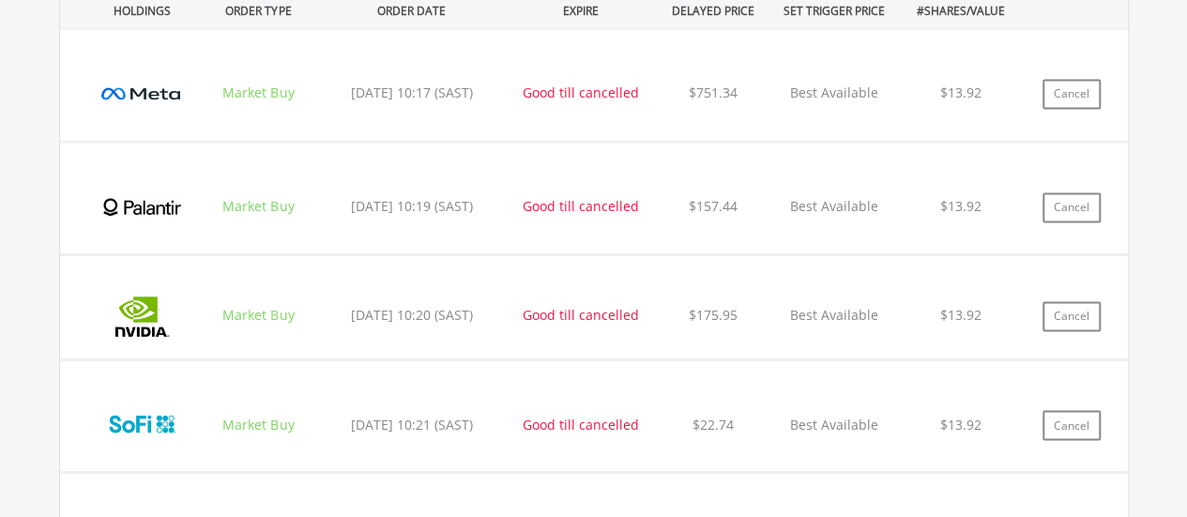
scroll to position [1397, 0]
